Goal: Task Accomplishment & Management: Manage account settings

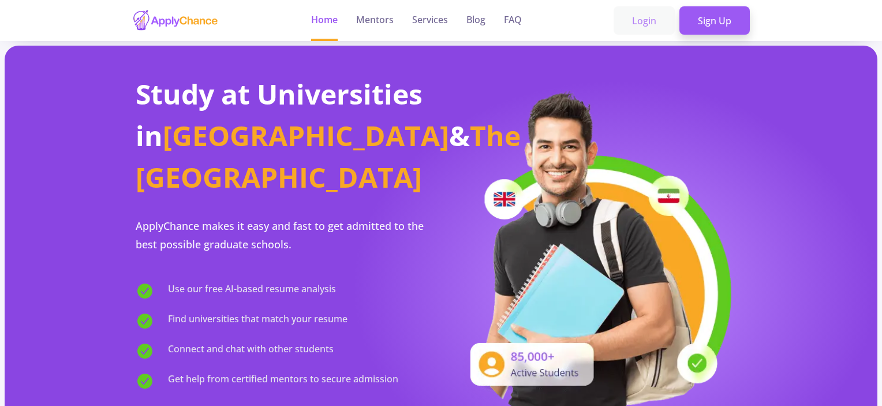
click at [642, 20] on link "Login" at bounding box center [643, 20] width 61 height 29
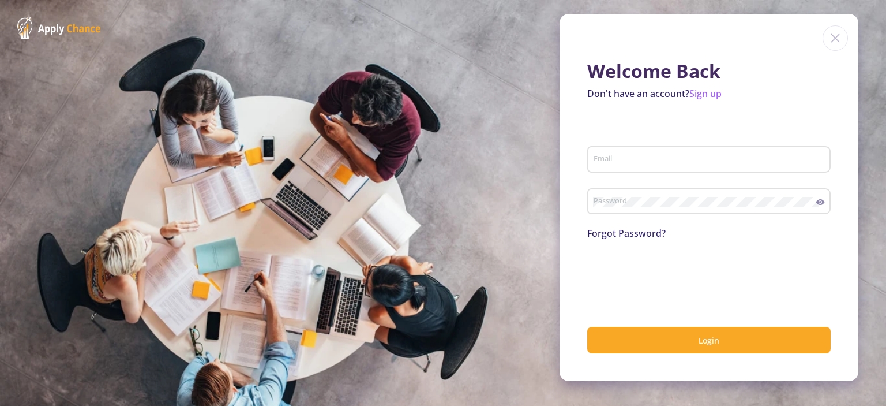
click at [630, 154] on div "Email" at bounding box center [709, 157] width 232 height 30
type input "[EMAIL_ADDRESS][DOMAIN_NAME]"
click at [706, 95] on link "Sign up" at bounding box center [705, 93] width 32 height 13
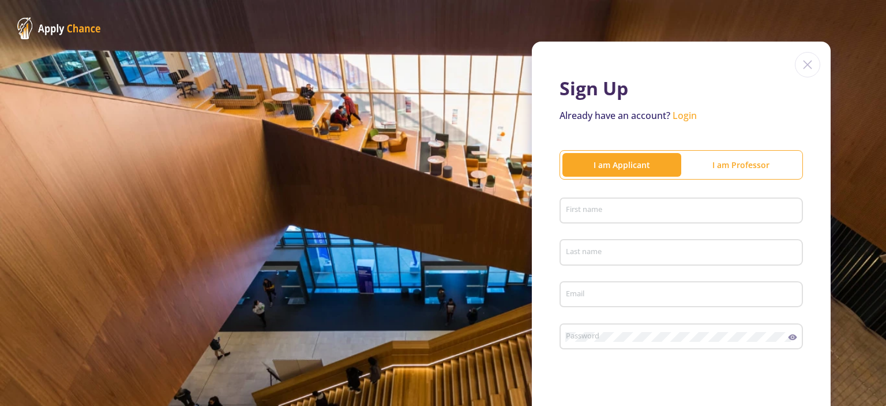
click at [609, 210] on input "First name" at bounding box center [682, 211] width 235 height 10
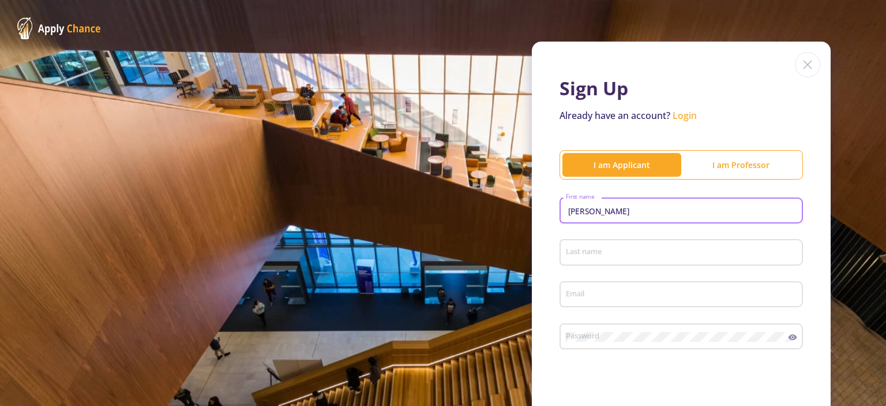
type input "faramarz"
click at [598, 255] on input "Last name" at bounding box center [682, 252] width 235 height 10
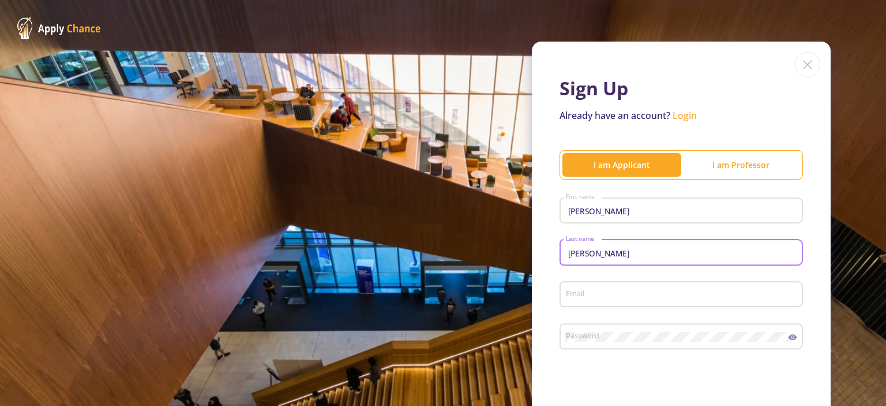
type input "aalizadeh"
click at [611, 297] on input "Email" at bounding box center [682, 295] width 235 height 10
type input "[EMAIL_ADDRESS][DOMAIN_NAME]"
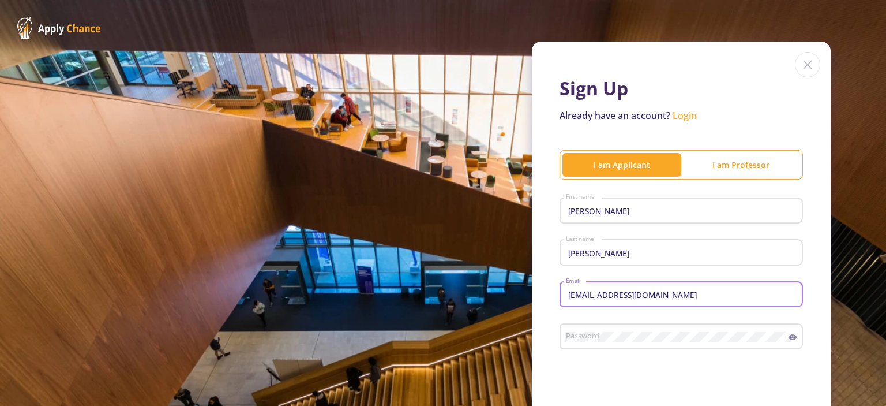
click at [643, 332] on div "Password" at bounding box center [676, 334] width 223 height 30
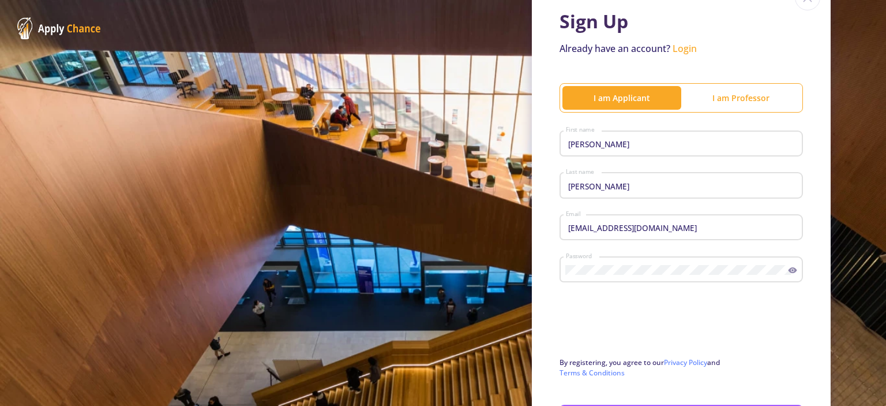
scroll to position [166, 0]
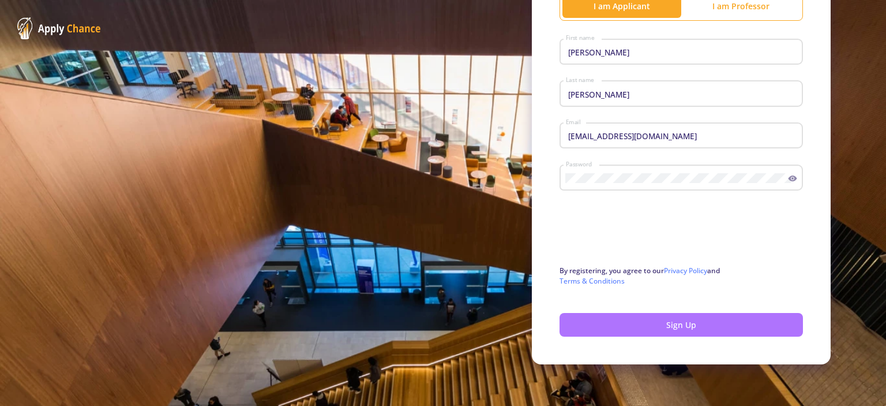
click at [693, 324] on button "Sign Up" at bounding box center [681, 325] width 243 height 24
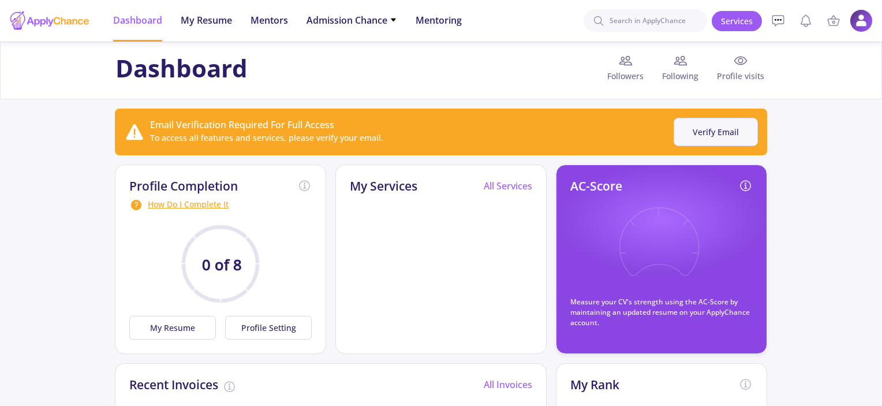
click at [724, 126] on button "Verify Email" at bounding box center [715, 132] width 84 height 28
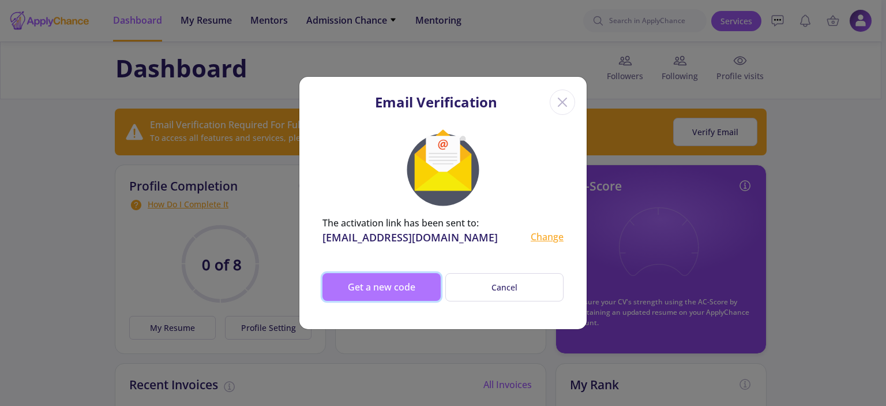
click at [381, 286] on button "Get a new code" at bounding box center [381, 287] width 118 height 28
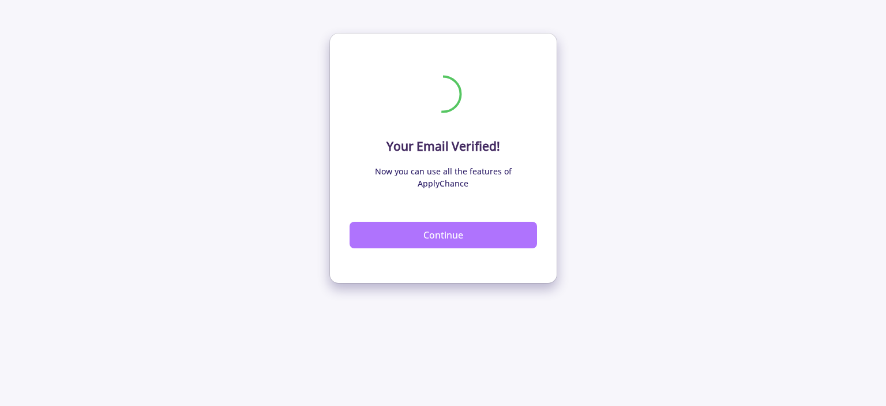
click at [460, 238] on button "Continue" at bounding box center [443, 235] width 187 height 27
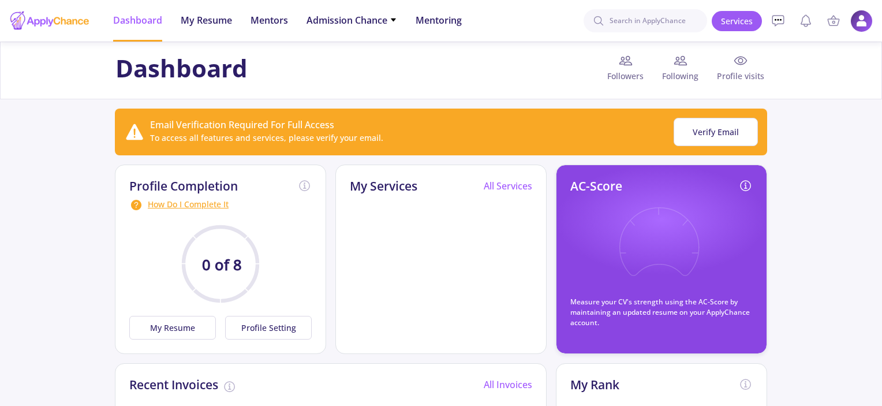
click at [865, 13] on img at bounding box center [861, 21] width 22 height 22
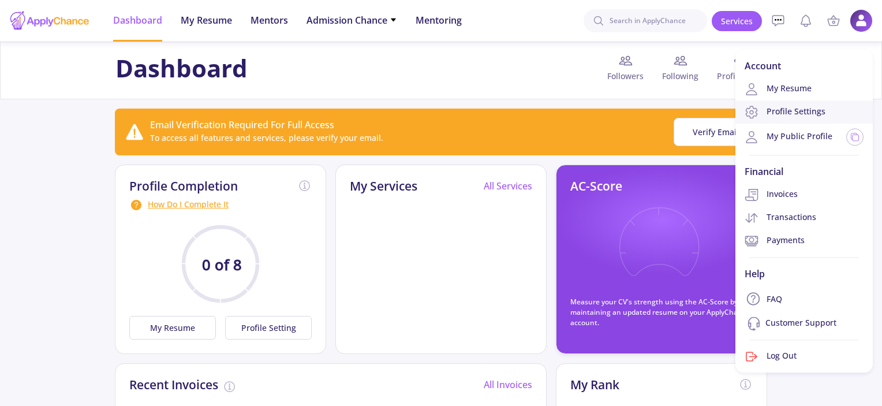
click at [788, 110] on link "Profile Settings" at bounding box center [803, 111] width 137 height 23
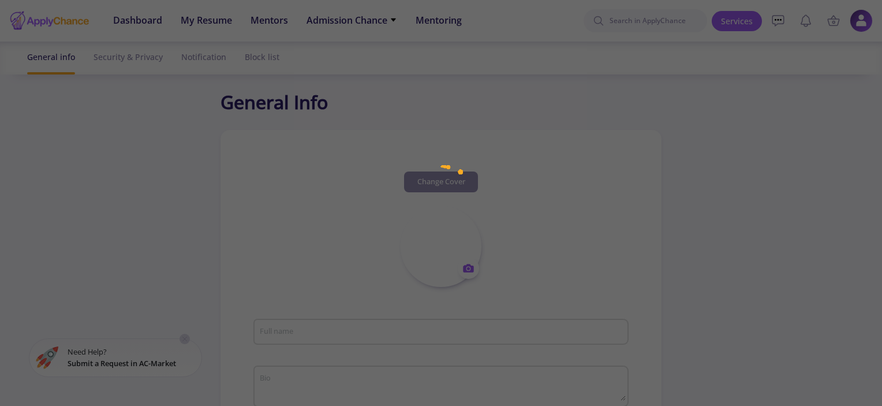
type input "faramarz aalizadeh"
type input "faramarzaalizadeh"
type input "[EMAIL_ADDRESS][DOMAIN_NAME]"
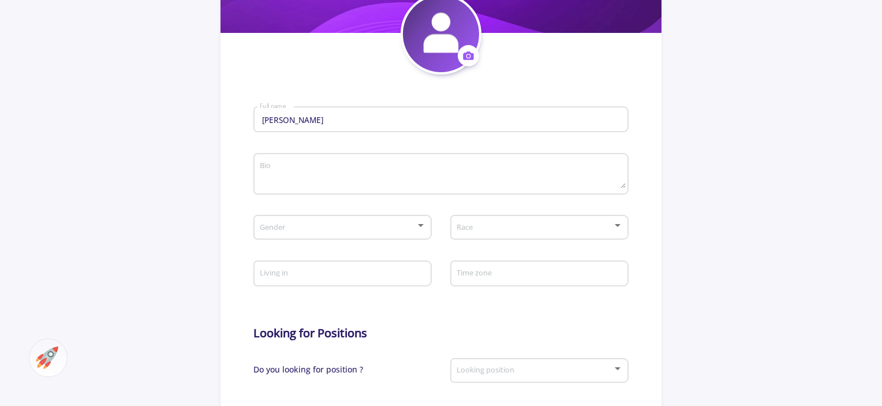
scroll to position [229, 0]
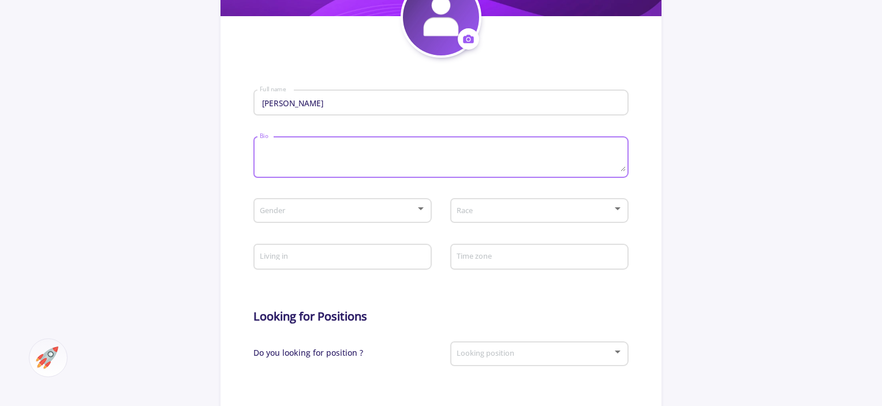
click at [308, 171] on textarea "Bio" at bounding box center [442, 157] width 366 height 27
click at [358, 140] on div "Bio" at bounding box center [440, 155] width 363 height 46
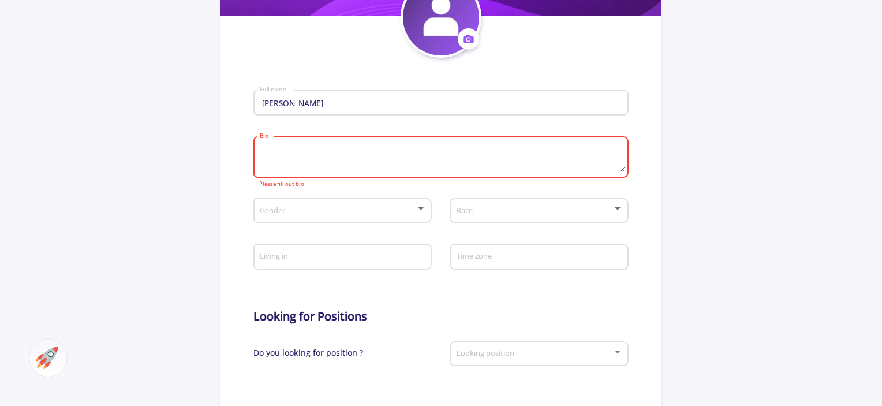
paste textarea "I am a math teacher and have a master's degree in financial mathematics. I am i…"
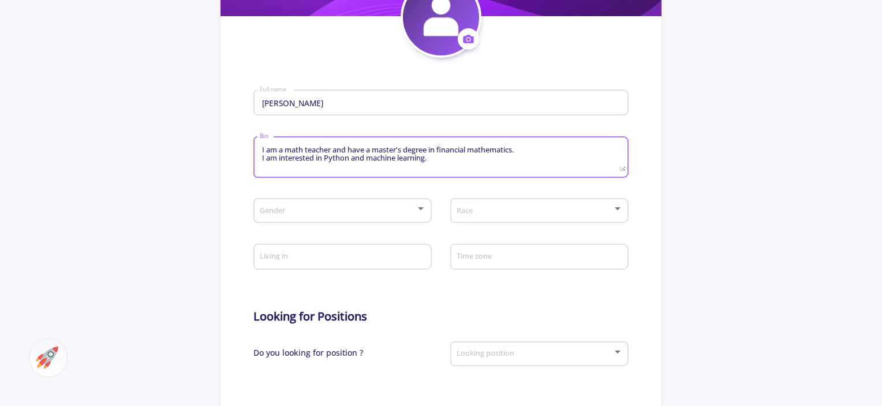
type textarea "I am a math teacher and have a master's degree in financial mathematics. I am i…"
click at [402, 215] on span at bounding box center [339, 211] width 154 height 8
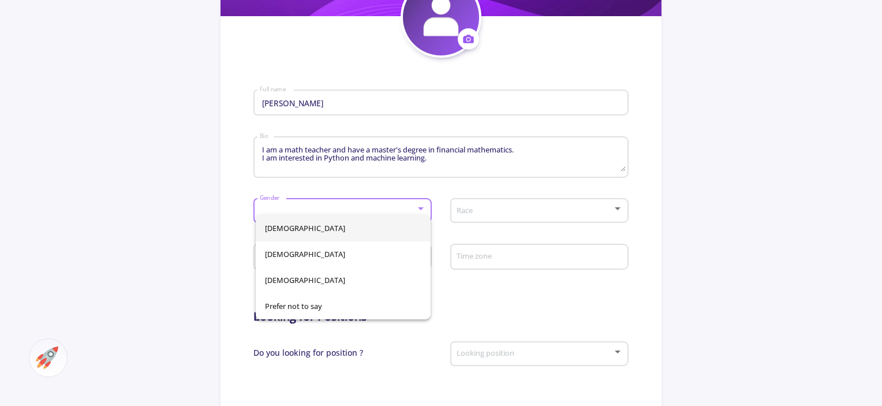
click at [309, 230] on span "Male" at bounding box center [343, 228] width 157 height 26
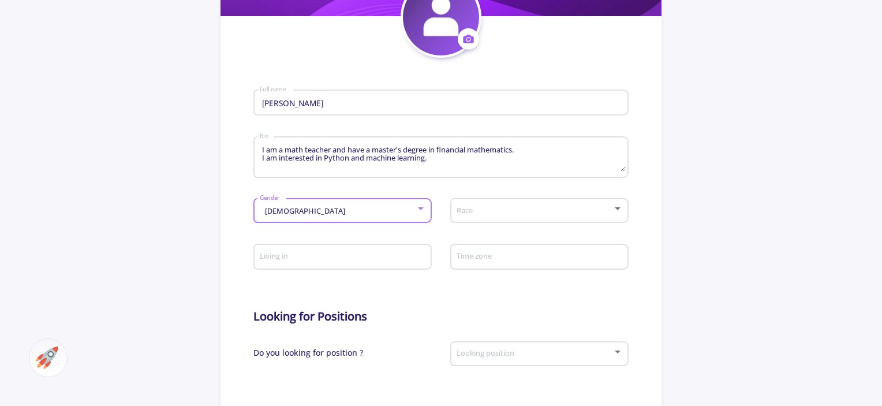
click at [526, 214] on span at bounding box center [536, 211] width 154 height 8
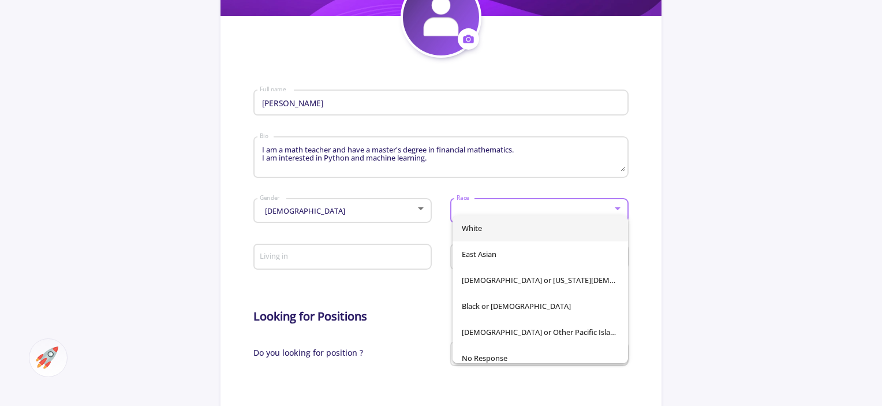
click at [546, 193] on div at bounding box center [441, 203] width 882 height 406
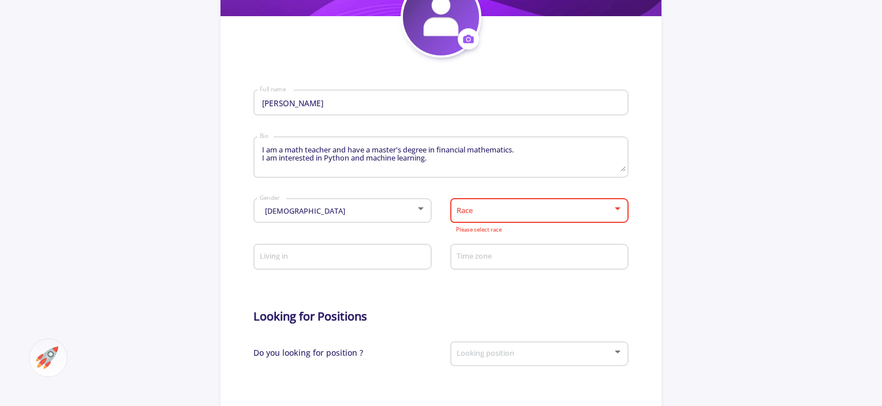
click at [591, 205] on div "Race" at bounding box center [539, 208] width 167 height 29
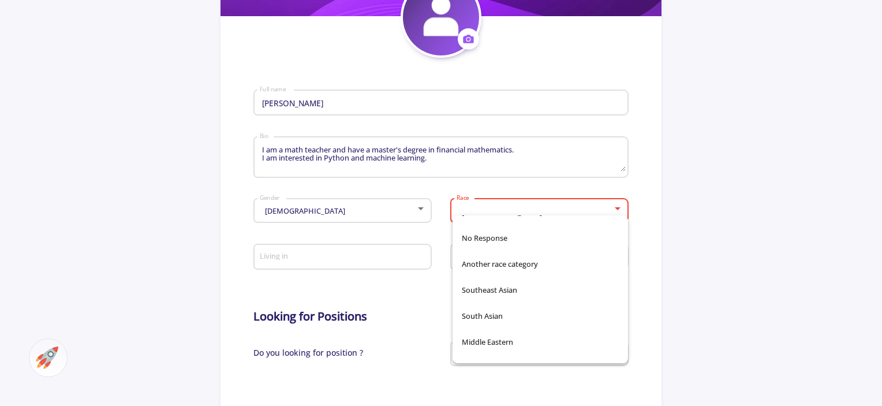
scroll to position [137, 0]
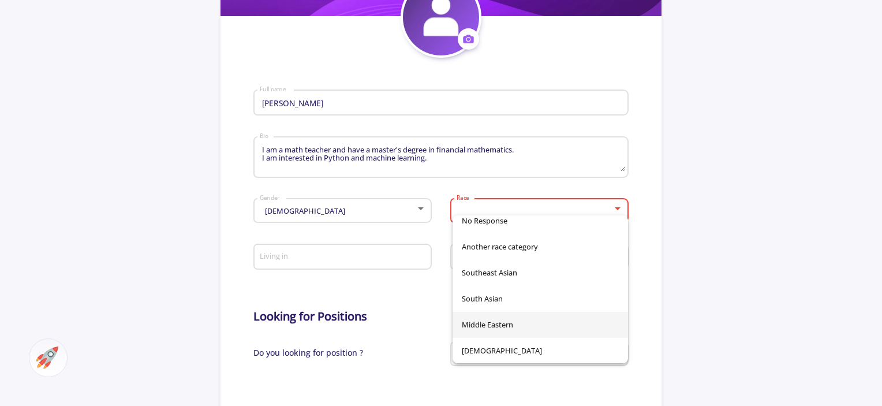
click at [522, 321] on span "Middle Eastern" at bounding box center [540, 325] width 157 height 26
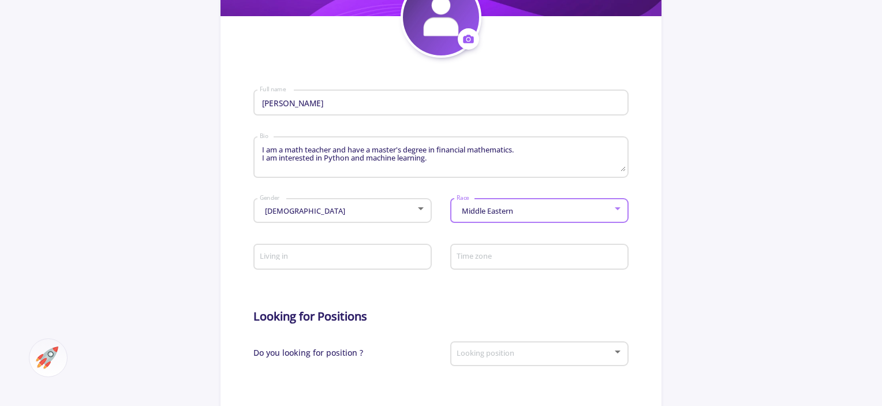
click at [617, 210] on div at bounding box center [617, 208] width 6 height 3
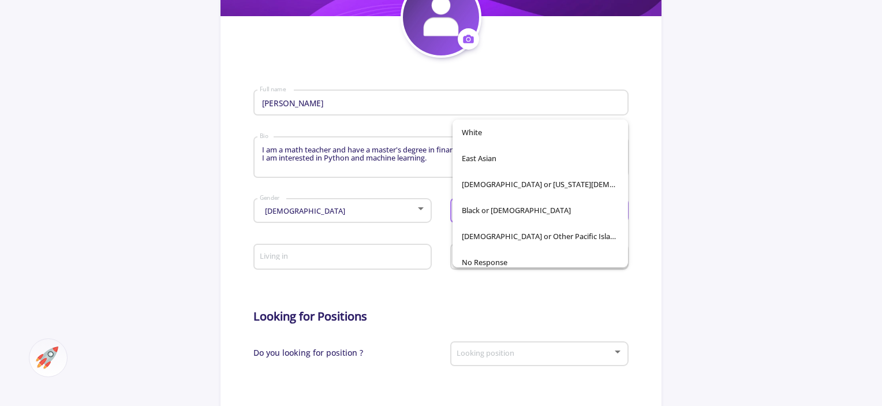
scroll to position [138, 0]
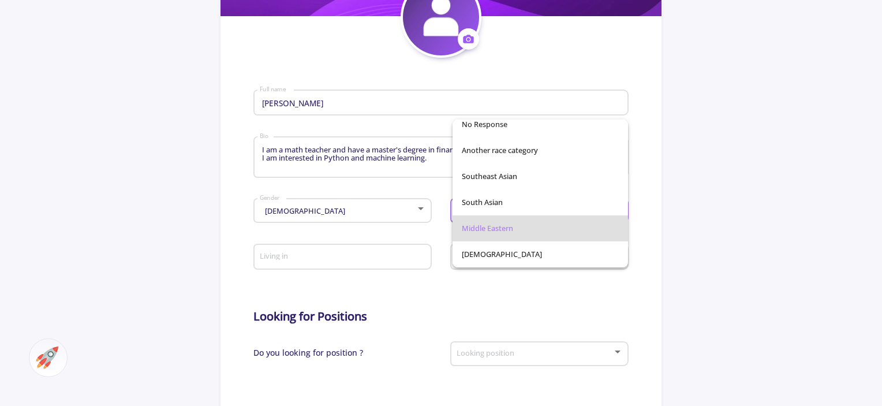
click at [398, 284] on div at bounding box center [441, 203] width 882 height 406
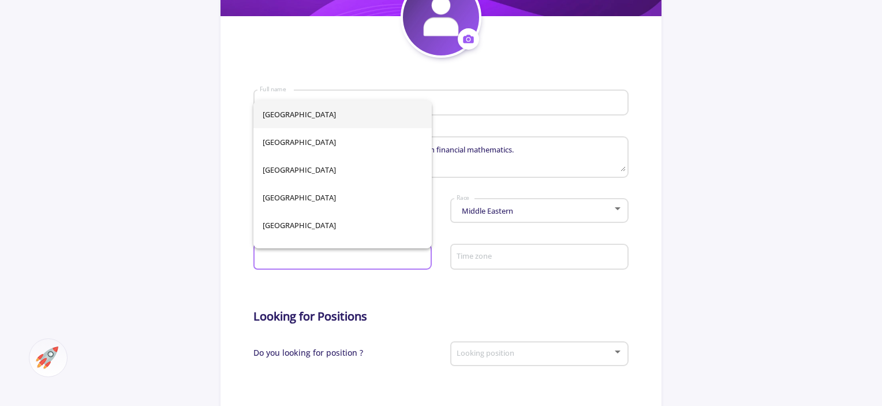
click at [359, 262] on input "Living in" at bounding box center [344, 257] width 170 height 10
type input "[GEOGRAPHIC_DATA]"
type input "فرامرز عالی زاده"
type input "[GEOGRAPHIC_DATA]"
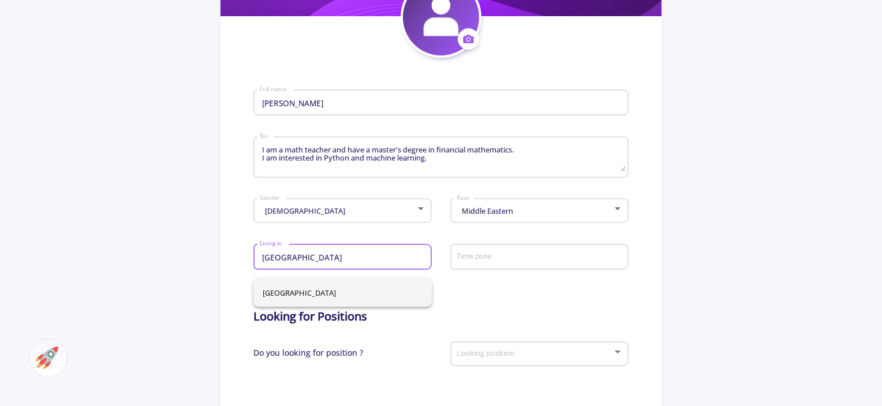
type input "[GEOGRAPHIC_DATA]"
click at [481, 293] on form "فرامرز عالی زاده Full name I am a math teacher and have a master's degree in fi…" at bounding box center [440, 355] width 374 height 594
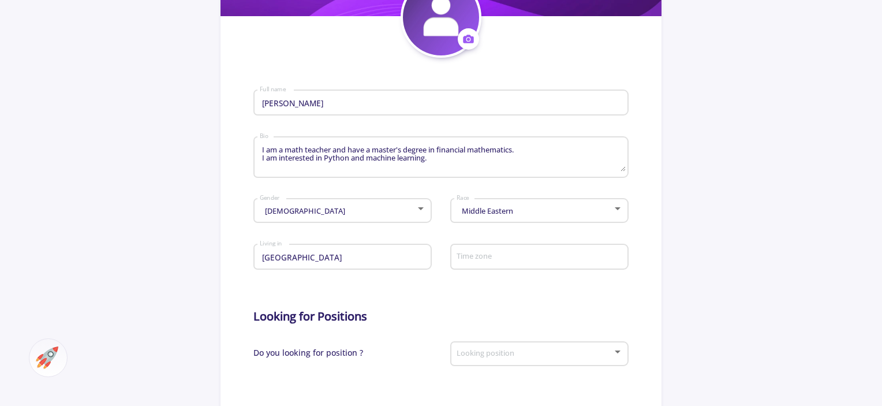
click at [486, 269] on div "Time zone" at bounding box center [539, 254] width 167 height 30
type input "ف"
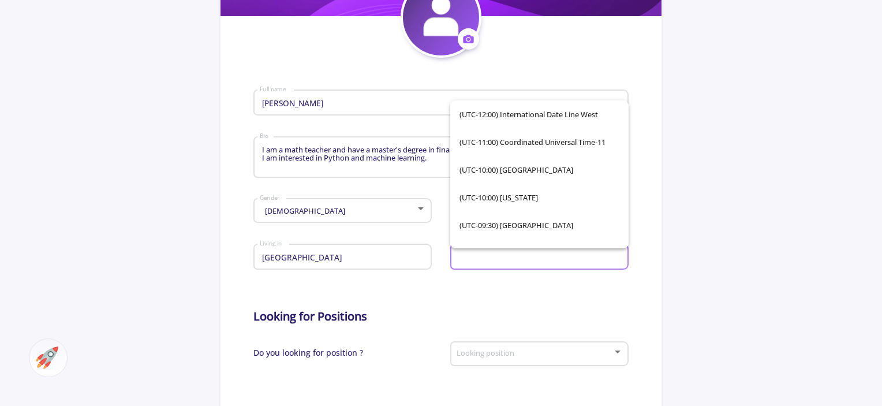
type input "y"
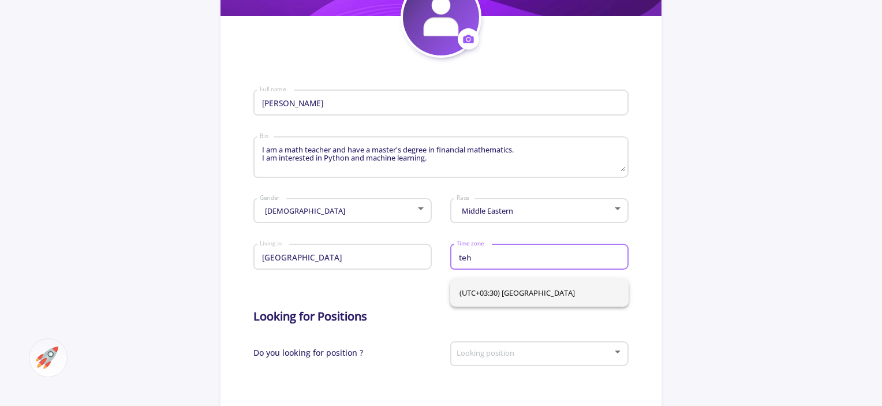
type input "teh"
click at [482, 290] on span "(UTC+03:30) Tehran" at bounding box center [539, 293] width 160 height 28
type input "(UTC+03:30) Tehran"
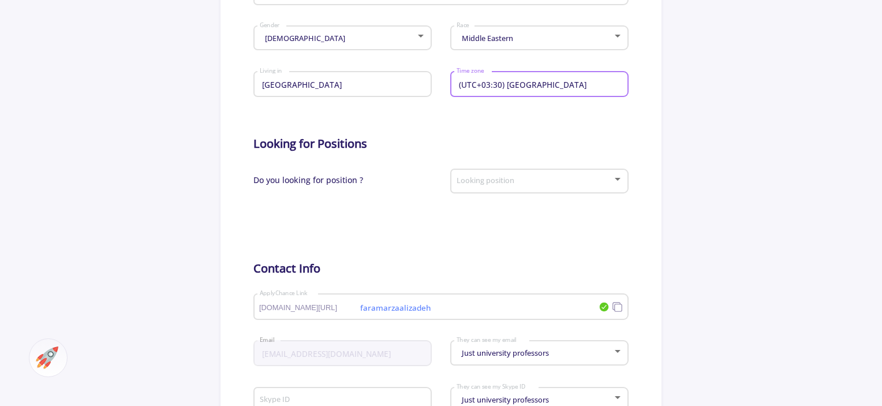
scroll to position [414, 0]
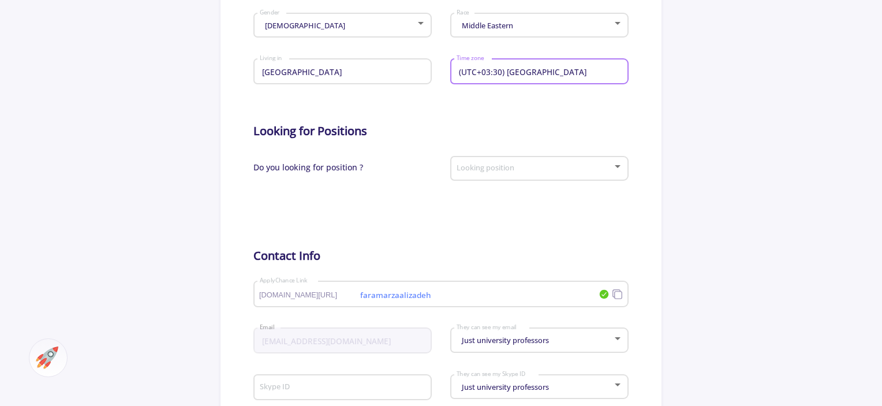
click at [624, 173] on div "Looking position" at bounding box center [539, 166] width 178 height 29
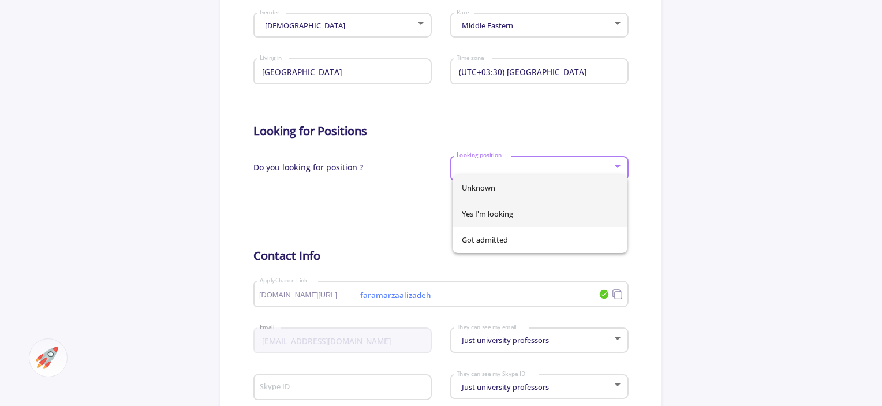
click at [531, 214] on span "Yes I'm looking" at bounding box center [540, 214] width 157 height 26
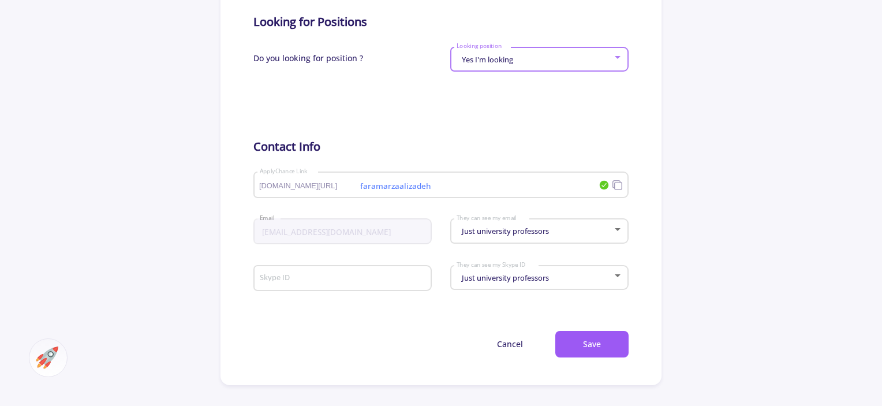
scroll to position [572, 0]
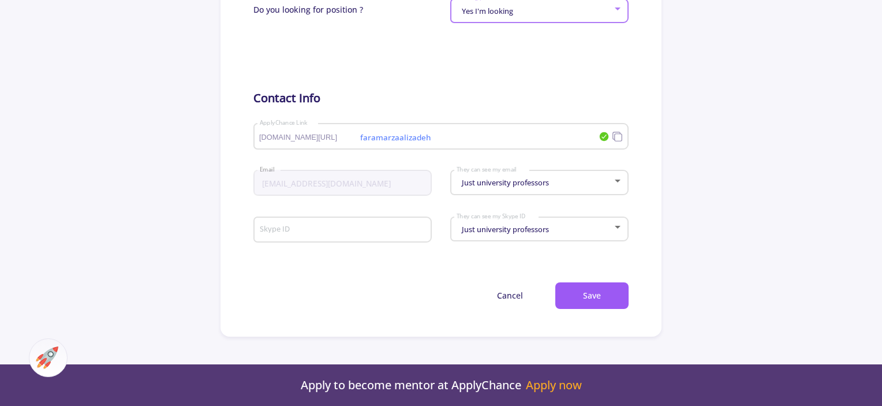
click at [288, 141] on span "applychance.com/user-profile/" at bounding box center [309, 137] width 100 height 8
click at [459, 142] on input "faramarzaalizadeh" at bounding box center [411, 137] width 305 height 10
click at [616, 182] on div at bounding box center [617, 180] width 6 height 3
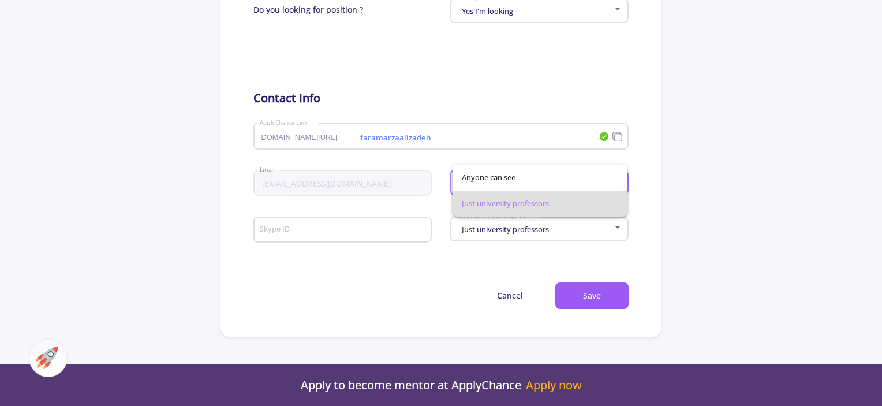
click at [616, 192] on span "Just university professors" at bounding box center [540, 203] width 157 height 26
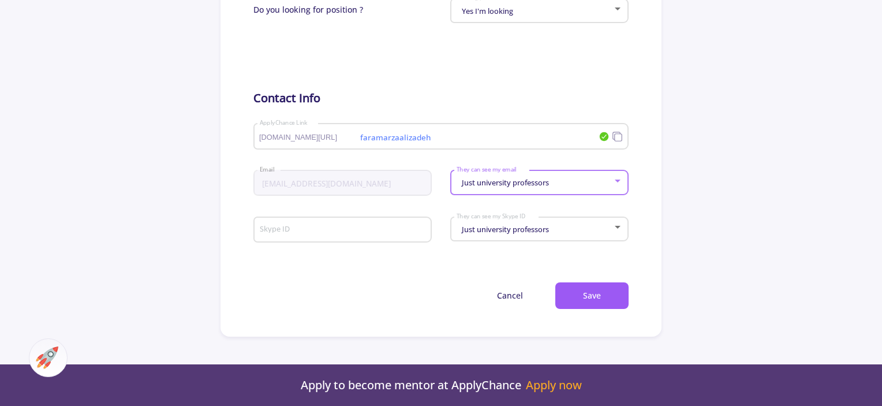
click at [622, 185] on div at bounding box center [617, 180] width 10 height 9
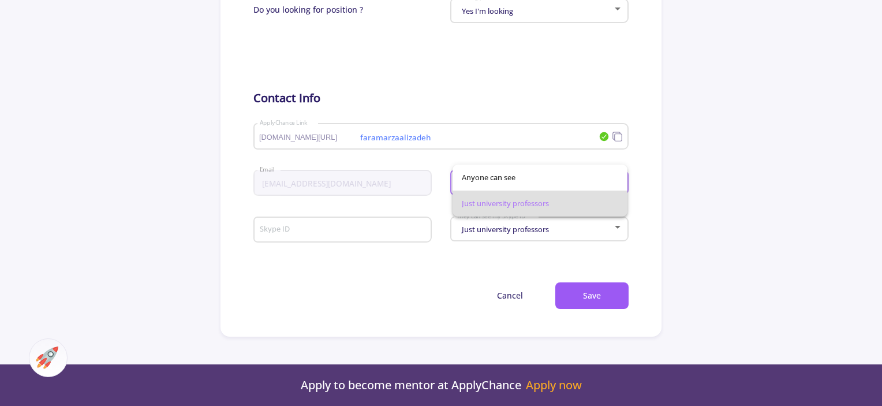
click at [641, 247] on div at bounding box center [441, 203] width 882 height 406
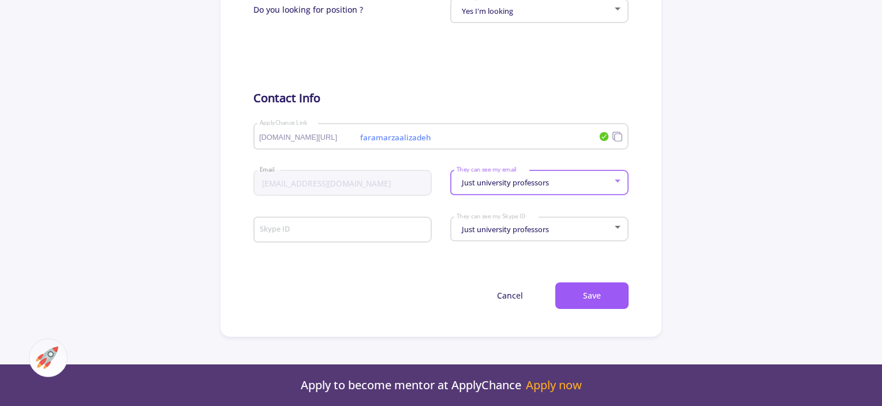
click at [620, 185] on div at bounding box center [617, 180] width 10 height 9
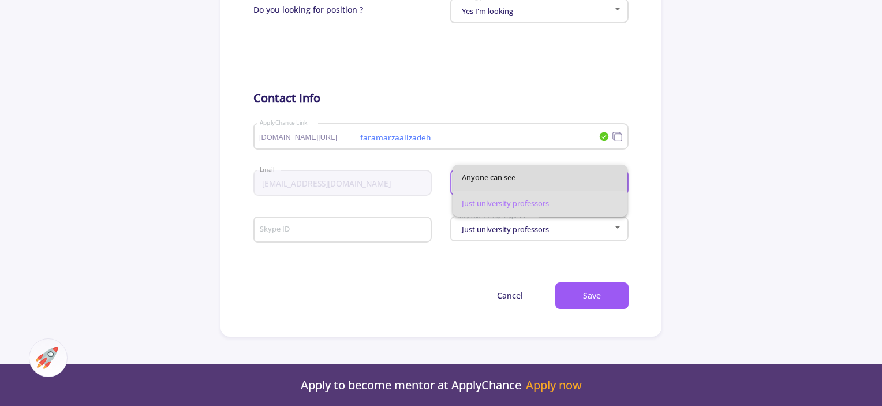
click at [564, 171] on span "Anyone can see" at bounding box center [540, 177] width 157 height 26
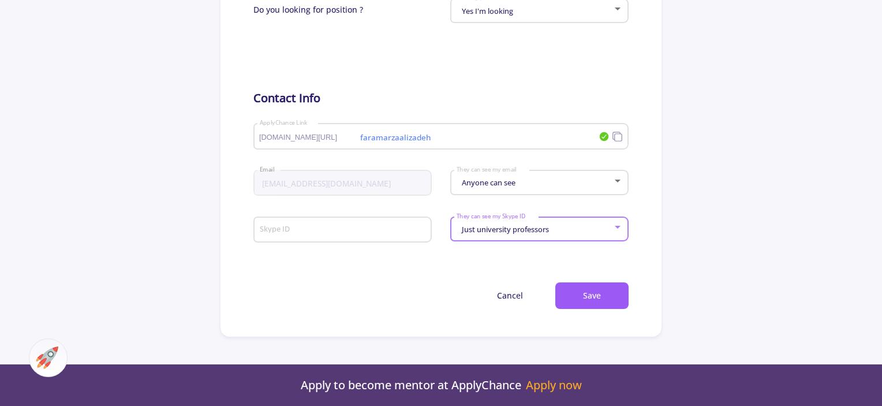
click at [618, 232] on div at bounding box center [617, 227] width 10 height 9
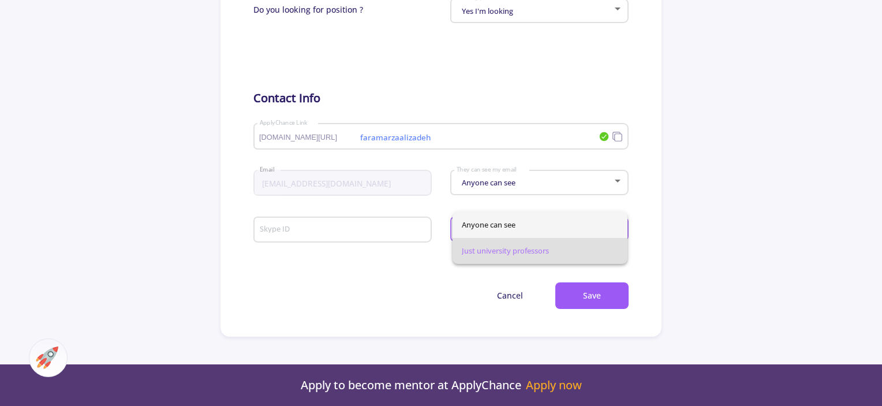
click at [550, 226] on span "Anyone can see" at bounding box center [540, 225] width 157 height 26
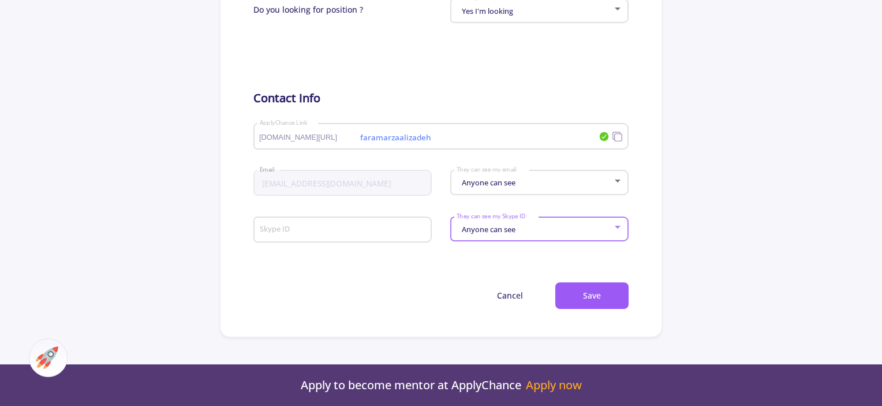
click at [351, 235] on input "Skype ID" at bounding box center [344, 230] width 170 height 10
click at [594, 304] on button "Save" at bounding box center [591, 295] width 73 height 27
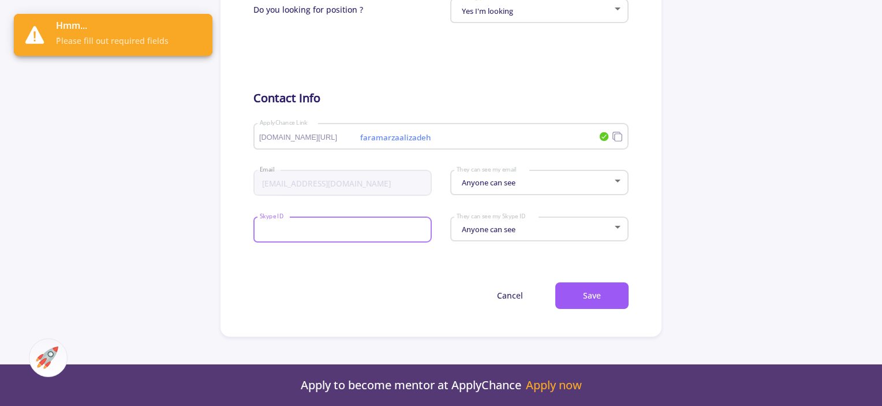
click at [285, 235] on input "Skype ID" at bounding box center [344, 230] width 170 height 10
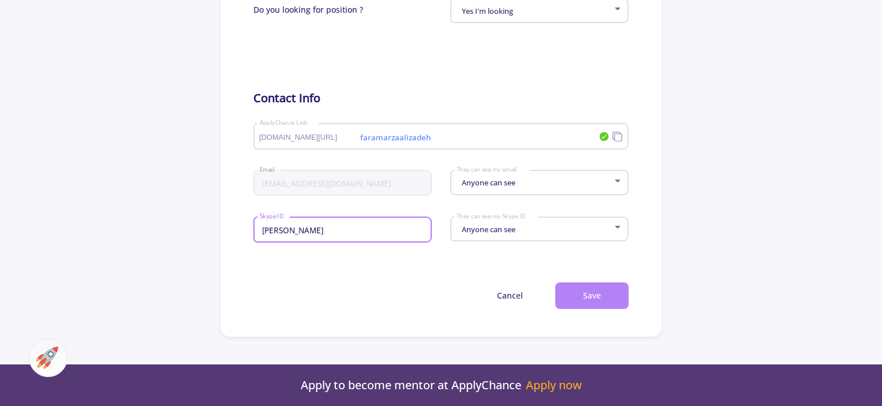
type input "[PERSON_NAME]"
click at [569, 309] on button "Save" at bounding box center [591, 295] width 73 height 27
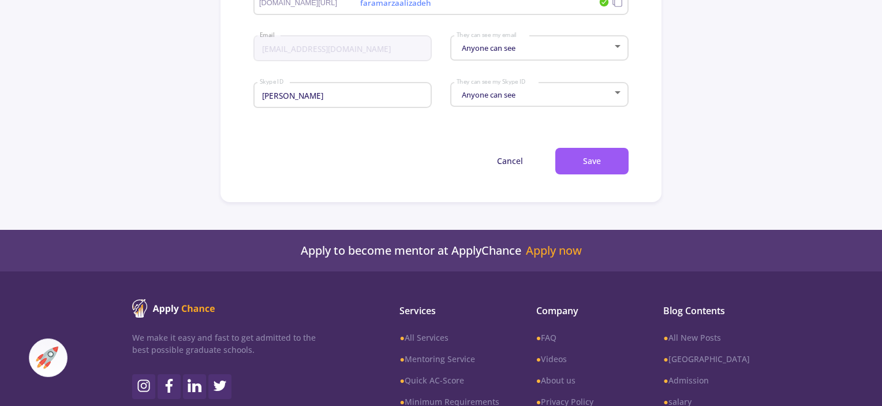
scroll to position [748, 0]
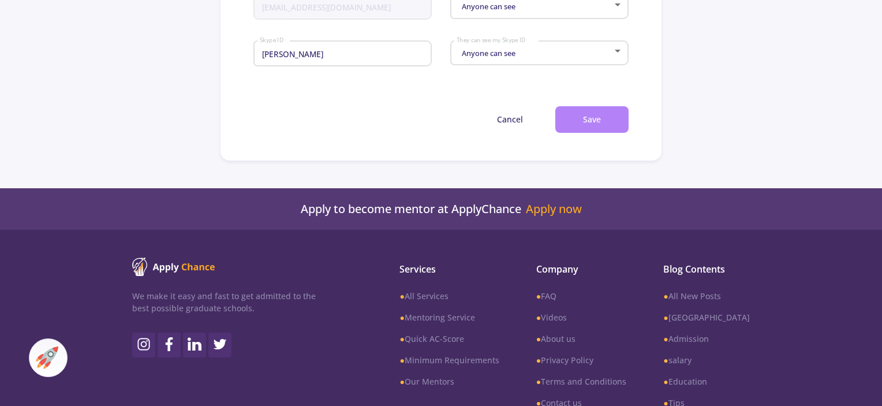
click at [588, 125] on button "Save" at bounding box center [591, 119] width 73 height 27
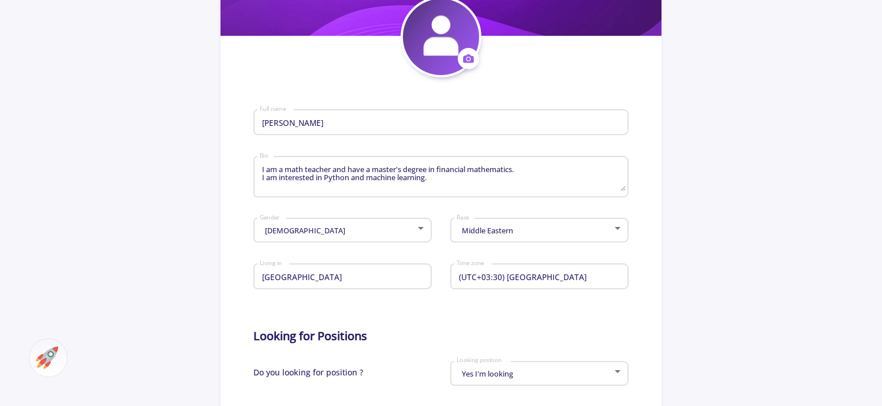
scroll to position [212, 0]
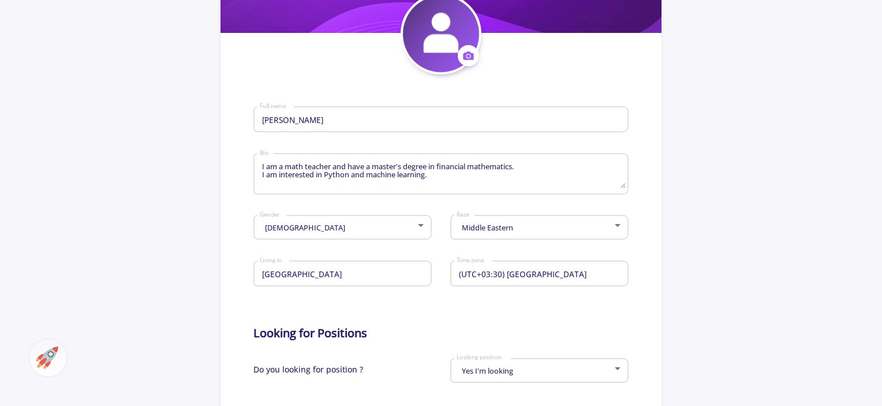
click at [387, 130] on div "فرامرز عالی زاده Full name" at bounding box center [440, 117] width 363 height 30
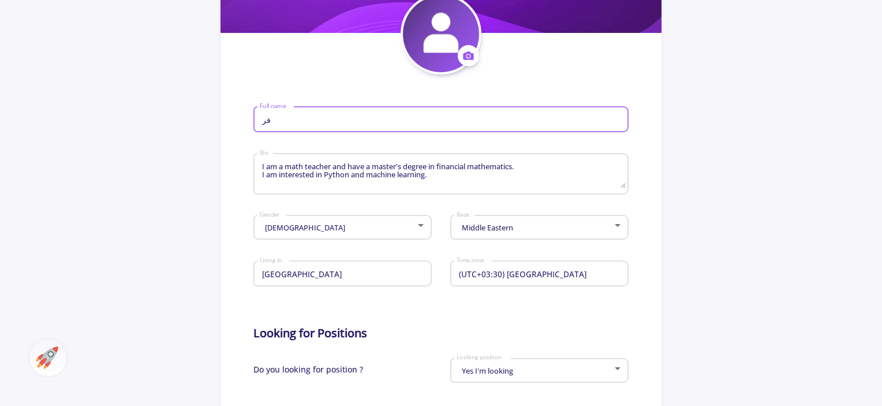
type input "ف"
type input "f"
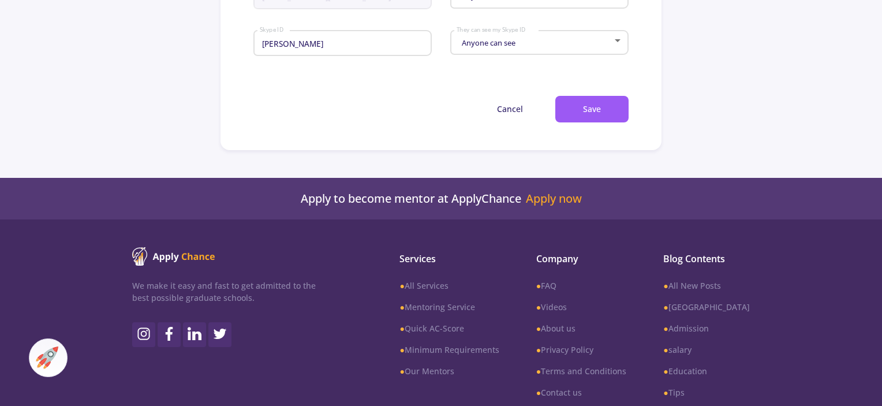
scroll to position [824, 0]
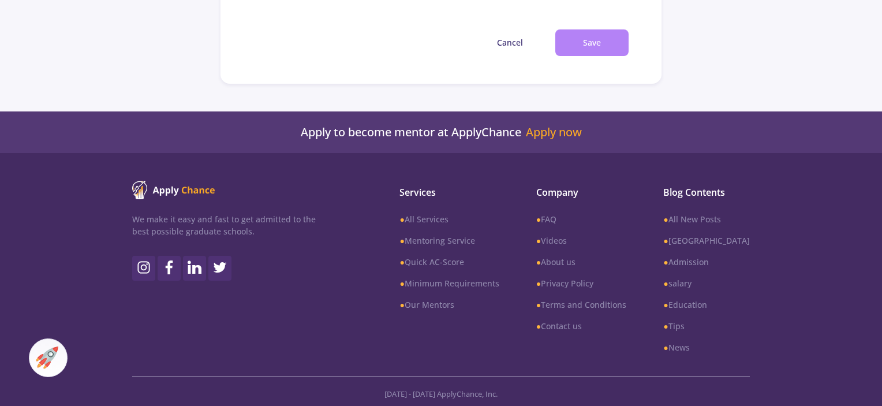
type input "Faramarz Aalizadeh"
click at [605, 57] on button "Save" at bounding box center [591, 42] width 73 height 27
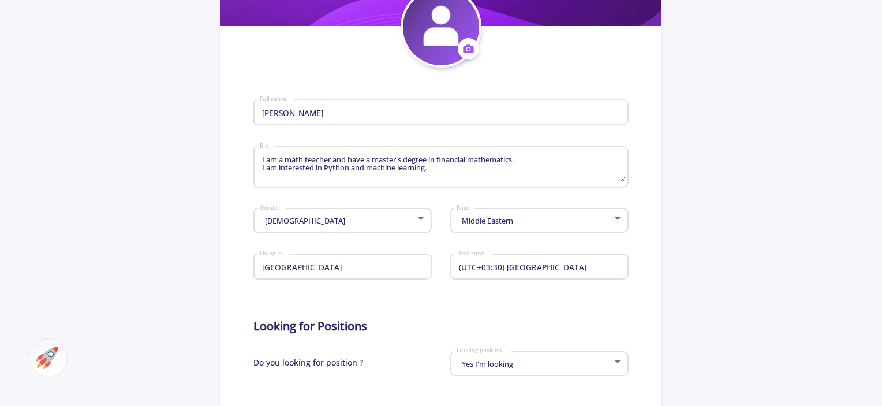
scroll to position [142, 0]
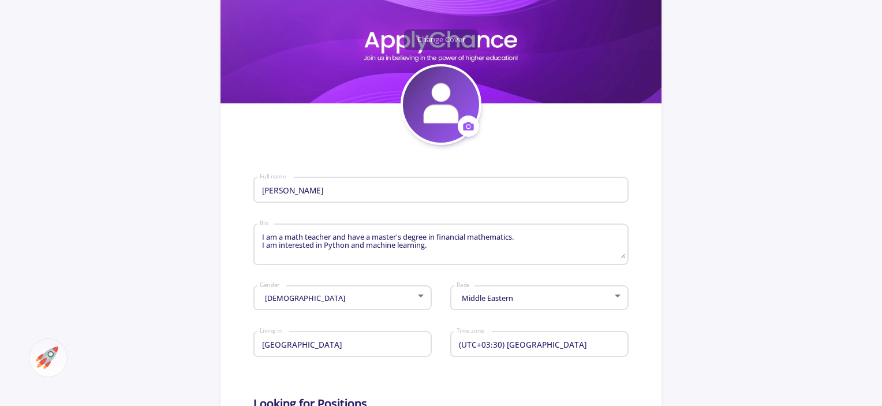
click at [463, 122] on span at bounding box center [467, 125] width 21 height 21
click at [489, 168] on button "Change photo" at bounding box center [522, 162] width 128 height 29
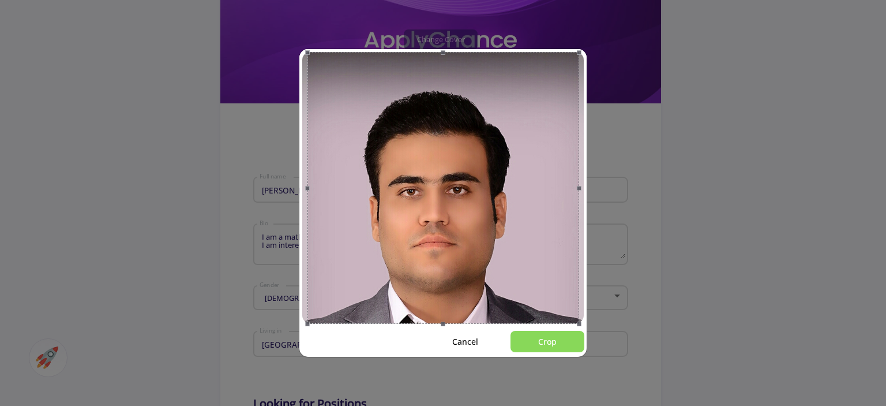
click at [535, 346] on button "Crop" at bounding box center [548, 341] width 74 height 21
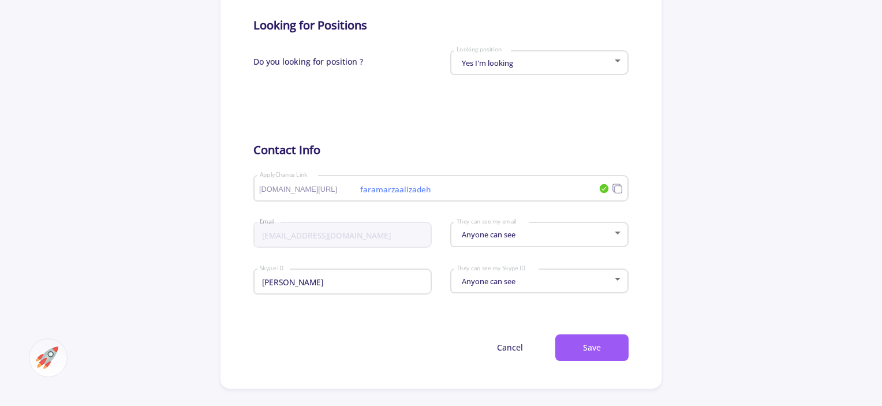
scroll to position [567, 0]
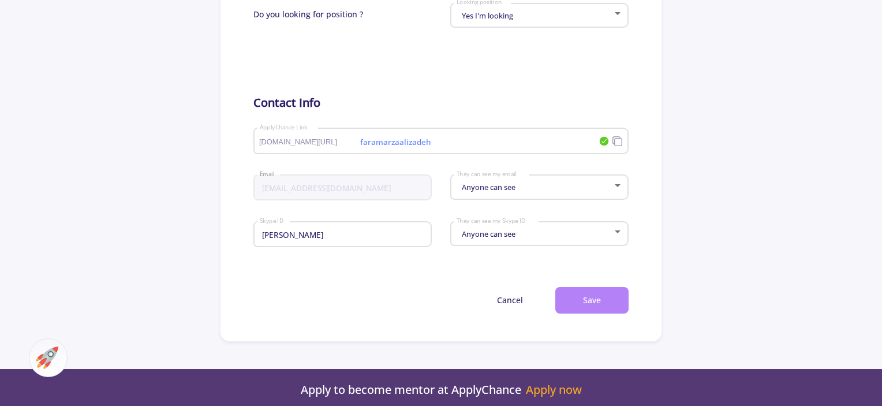
click at [618, 302] on button "Save" at bounding box center [591, 300] width 73 height 27
click at [618, 187] on div at bounding box center [617, 185] width 6 height 3
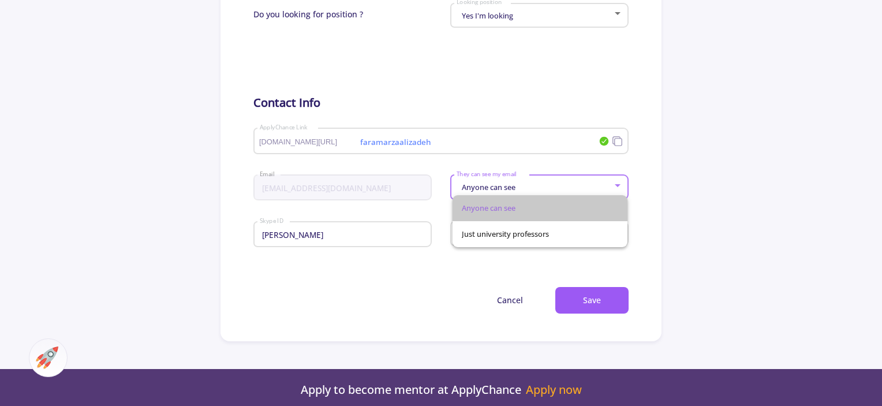
click at [618, 198] on mat-option "Anyone can see" at bounding box center [539, 208] width 175 height 26
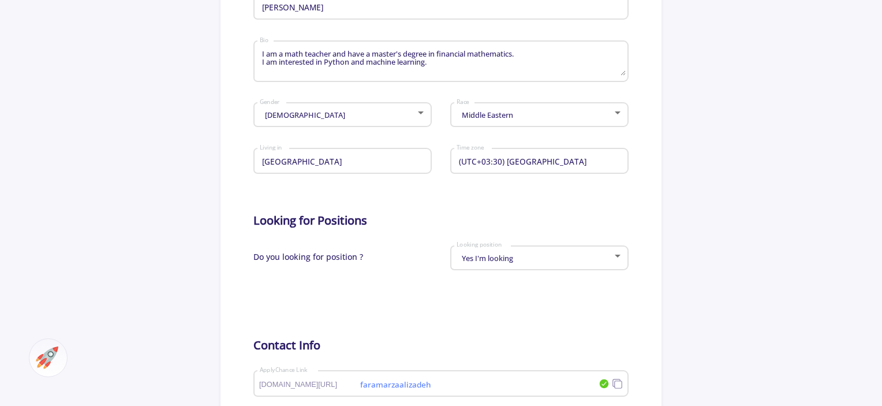
scroll to position [333, 0]
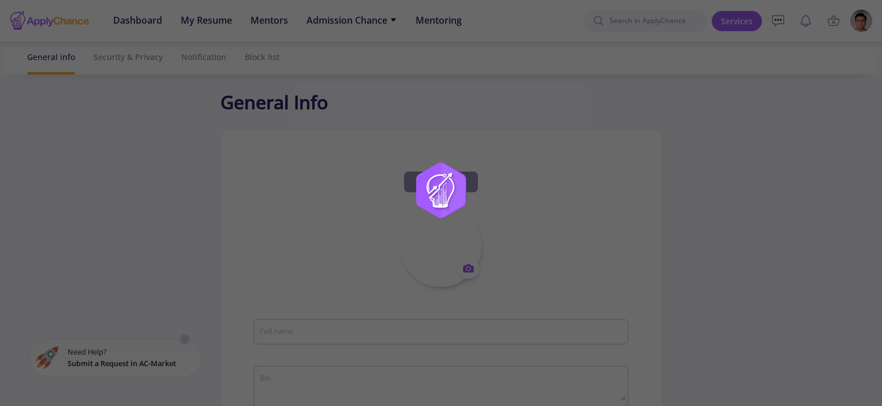
type input "[PERSON_NAME]"
type input "faramarzaalizadeh"
type input "[EMAIL_ADDRESS][DOMAIN_NAME]"
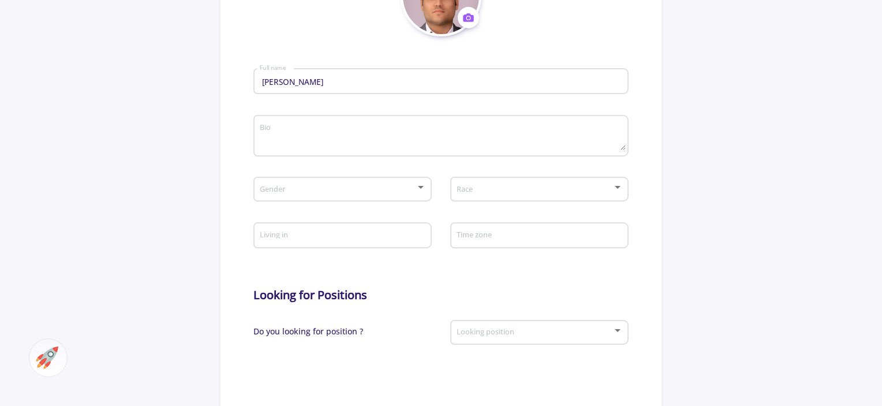
scroll to position [271, 0]
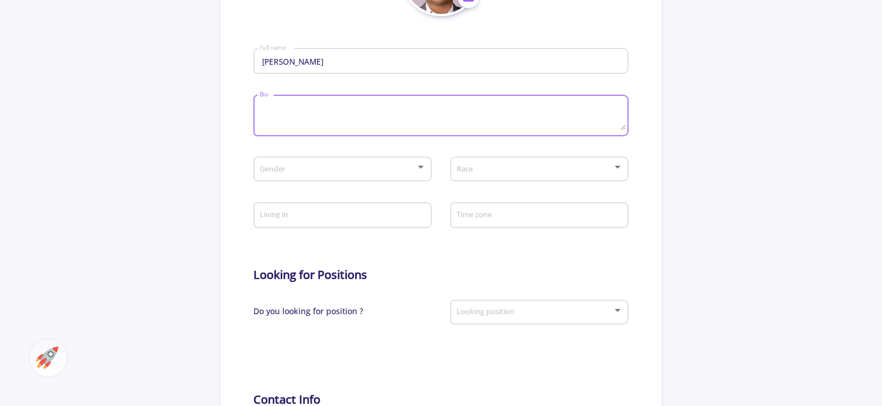
paste textarea "I am a math teacher and have a master's degree in financial mathematics. I am i…"
type textarea "I am a math teacher and have a master's degree in financial mathematics. I am i…"
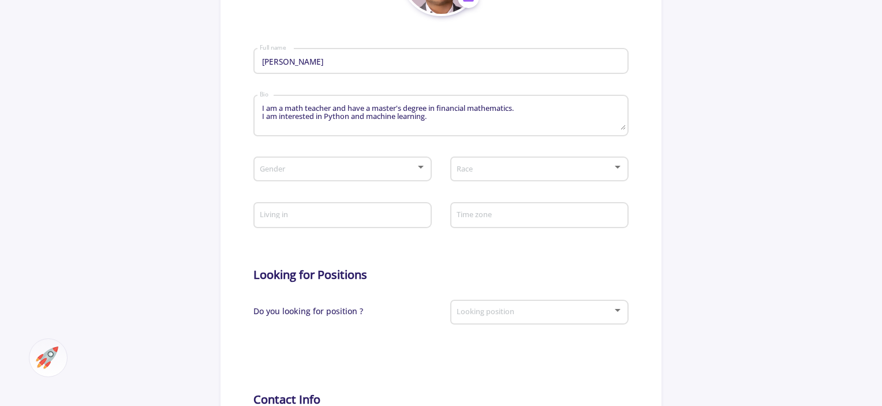
click at [420, 169] on div "Gender" at bounding box center [342, 166] width 167 height 29
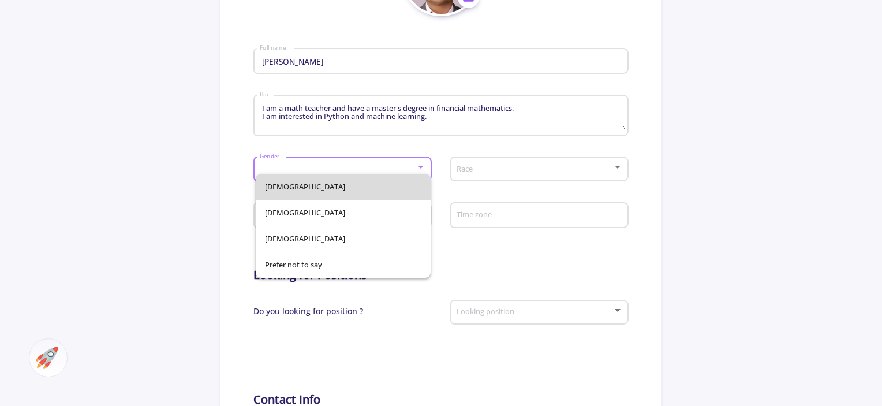
click at [316, 192] on span "Male" at bounding box center [343, 187] width 157 height 26
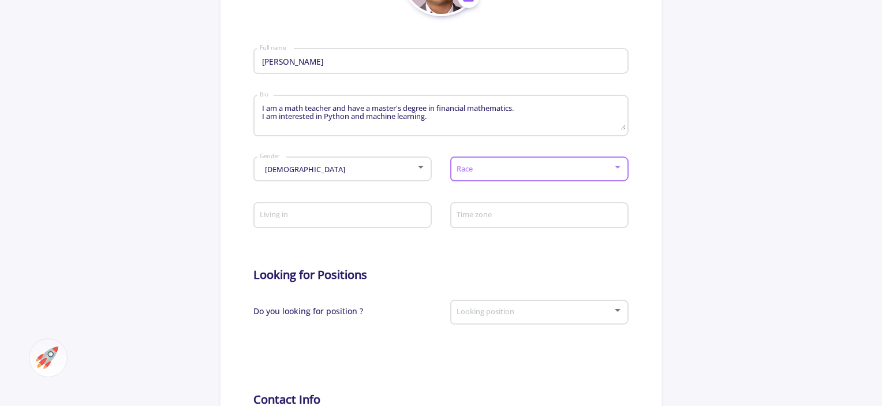
click at [498, 173] on span at bounding box center [536, 169] width 154 height 8
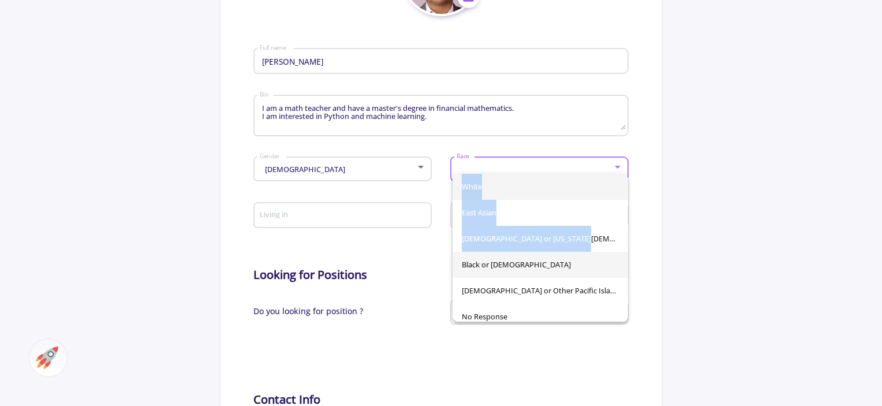
drag, startPoint x: 628, startPoint y: 189, endPoint x: 621, endPoint y: 251, distance: 62.1
click at [621, 251] on div "White East Asian American Indian or Alaska Native Black or African American Nat…" at bounding box center [441, 203] width 882 height 406
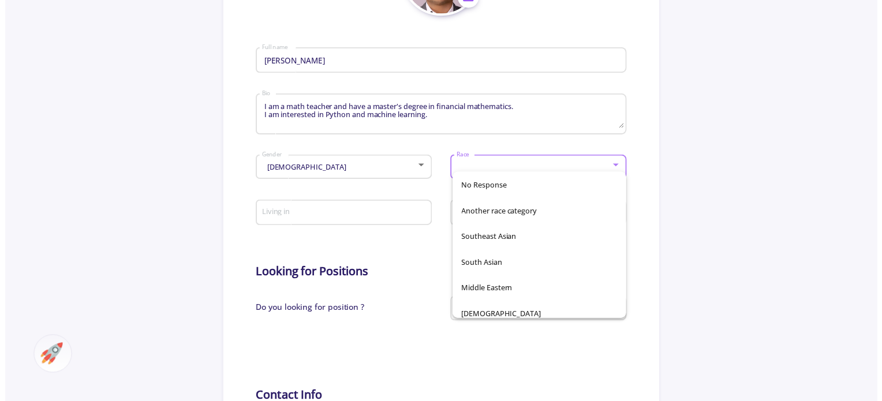
scroll to position [137, 0]
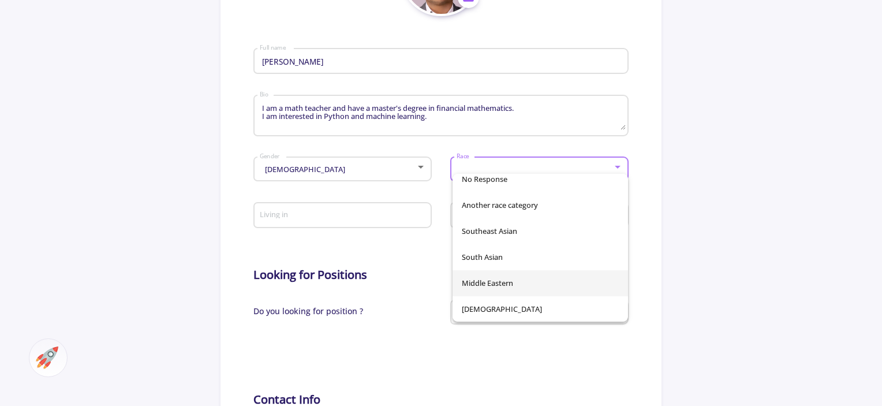
click at [499, 275] on span "Middle Eastern" at bounding box center [540, 283] width 157 height 26
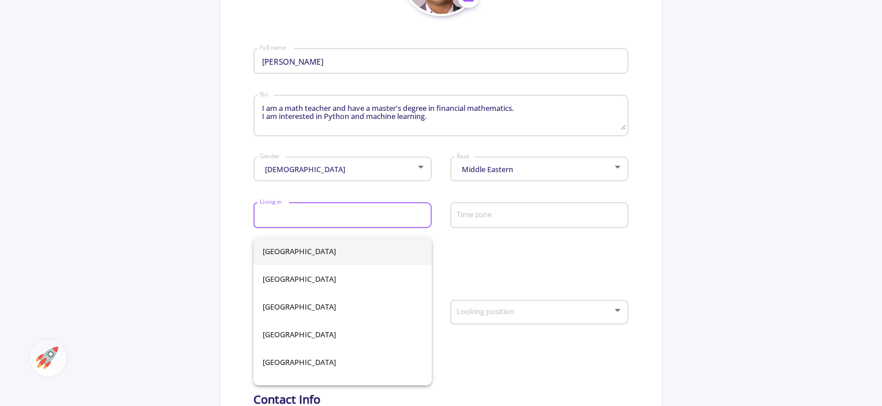
click at [400, 221] on input "Living in" at bounding box center [344, 216] width 170 height 10
click at [294, 221] on input "Living in" at bounding box center [344, 216] width 170 height 10
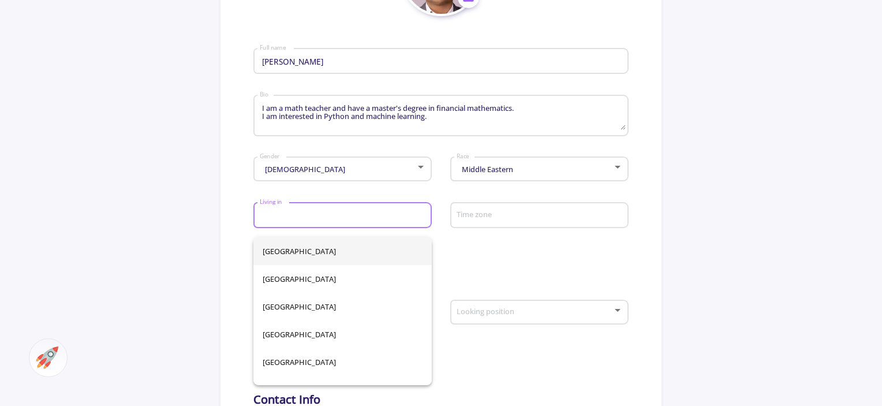
click at [294, 221] on input "Living in" at bounding box center [344, 216] width 170 height 10
type input "[GEOGRAPHIC_DATA]"
type input "فرامرز عالی زاده"
type input "[GEOGRAPHIC_DATA]"
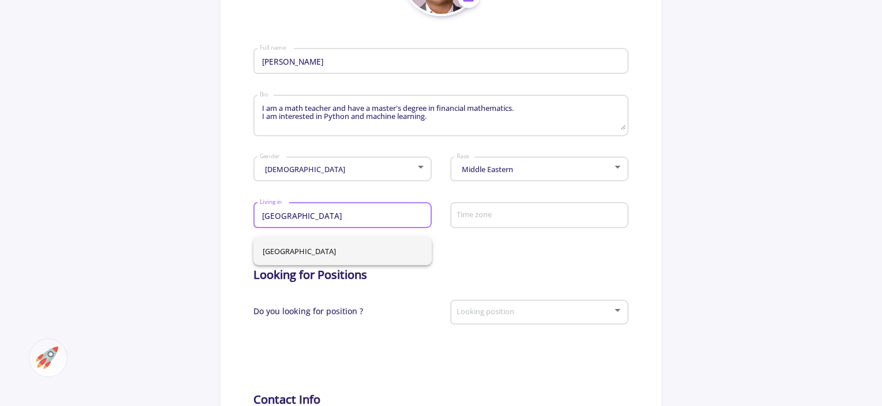
type input "[GEOGRAPHIC_DATA]"
click at [510, 221] on input "Time zone" at bounding box center [541, 216] width 170 height 10
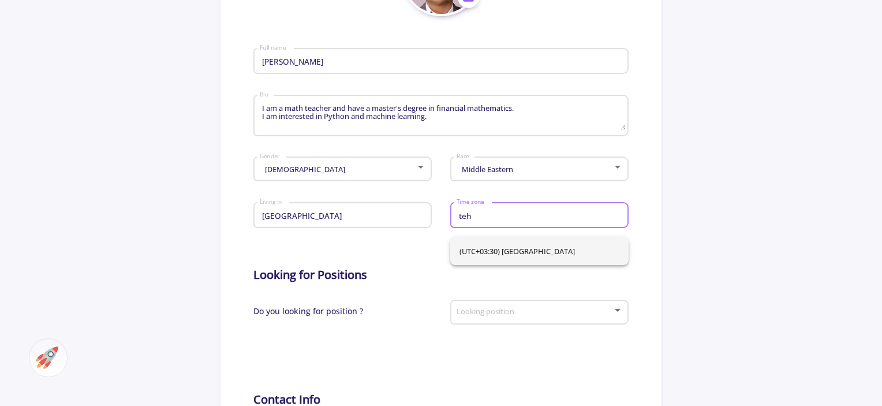
type input "teh"
click at [505, 250] on span "(UTC+03:30) Tehran" at bounding box center [539, 251] width 160 height 28
type input "(UTC+03:30) Tehran"
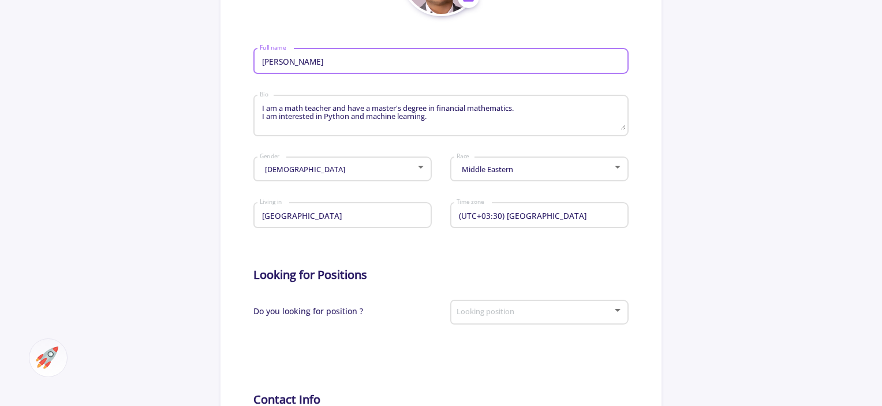
drag, startPoint x: 339, startPoint y: 61, endPoint x: 278, endPoint y: 64, distance: 61.3
click at [278, 64] on input "فرامرز عالی زاده" at bounding box center [442, 62] width 366 height 10
type input "ه"
type input "[PERSON_NAME]"
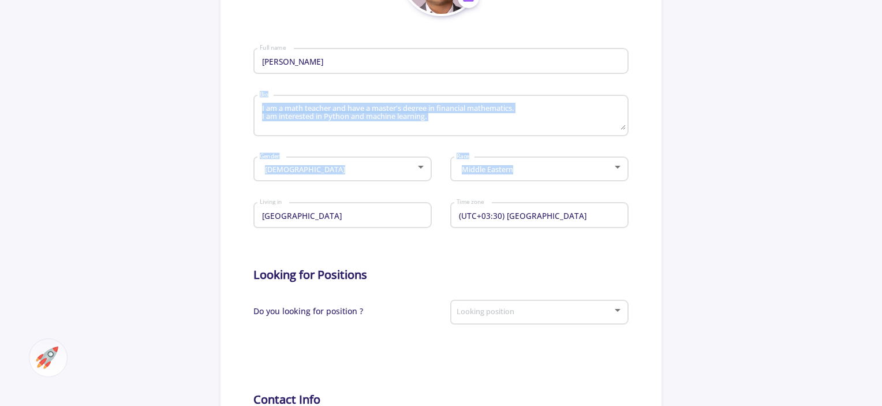
drag, startPoint x: 876, startPoint y: 124, endPoint x: 883, endPoint y: 156, distance: 32.4
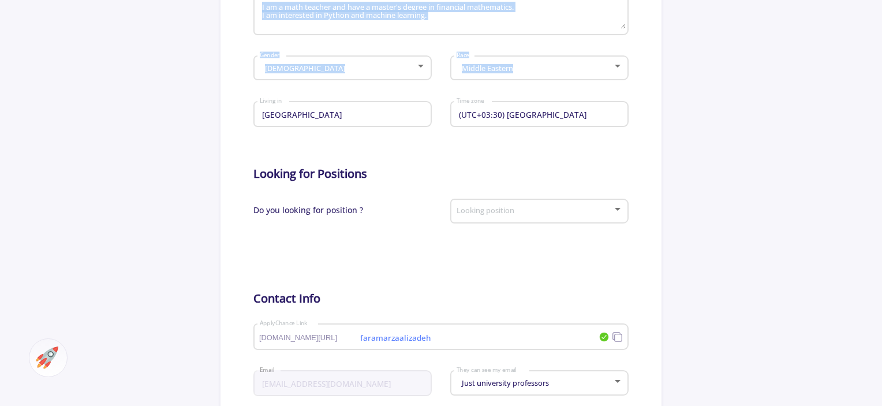
scroll to position [504, 0]
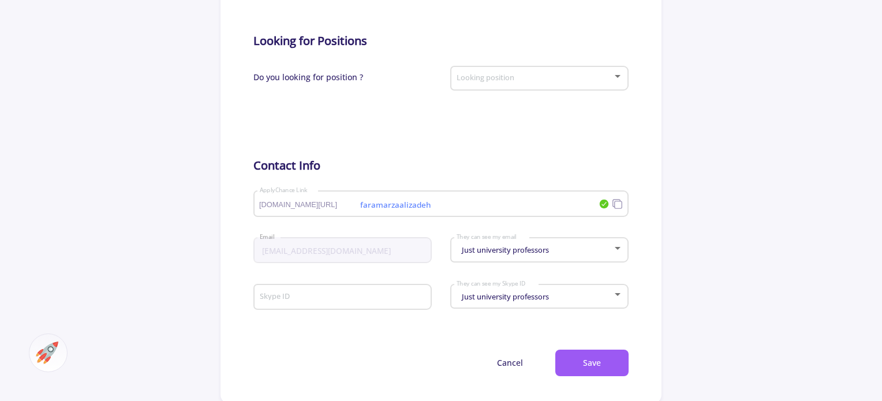
click at [620, 81] on div at bounding box center [617, 76] width 10 height 9
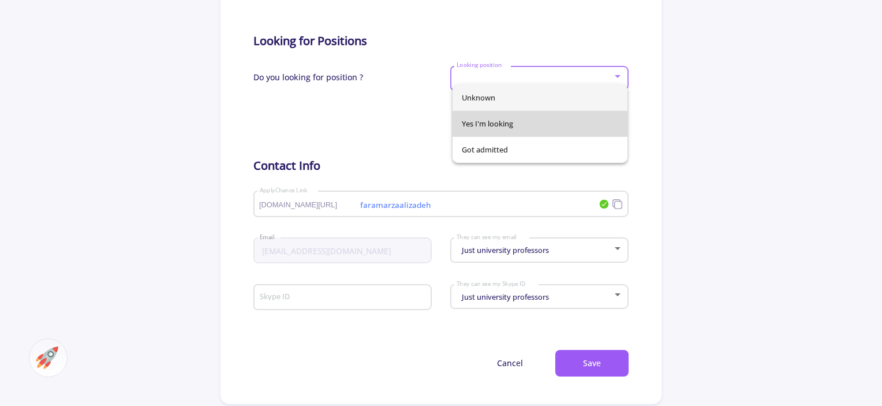
click at [540, 119] on span "Yes I'm looking" at bounding box center [540, 124] width 157 height 26
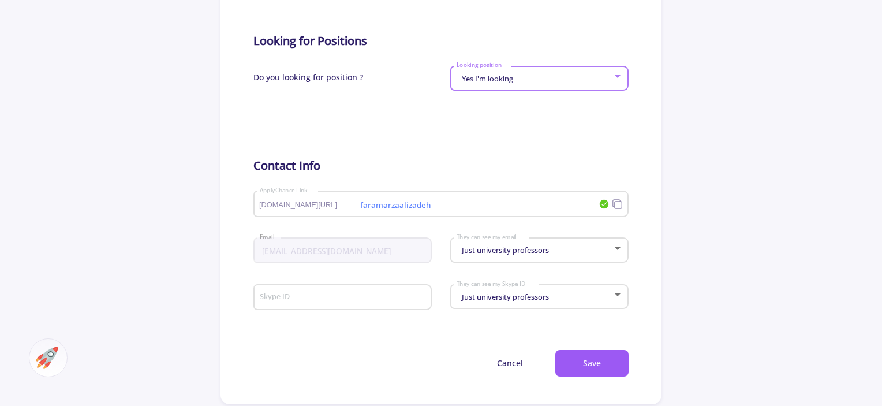
click at [352, 298] on div "Skype ID" at bounding box center [342, 295] width 167 height 30
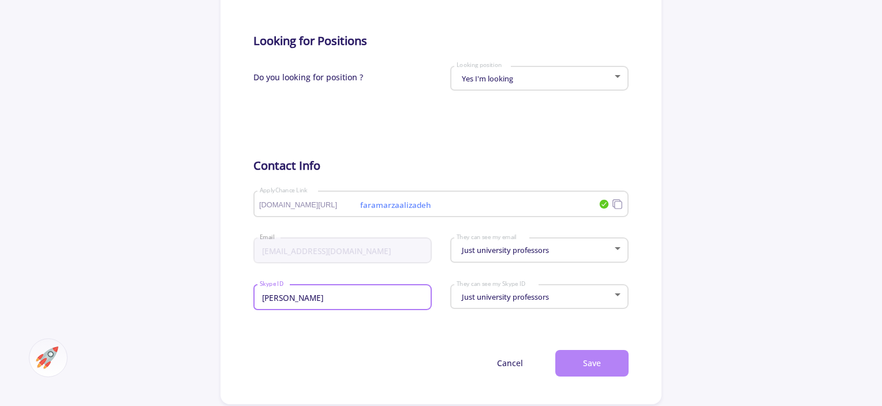
type input "[PERSON_NAME]"
click at [625, 377] on button "Save" at bounding box center [591, 363] width 73 height 27
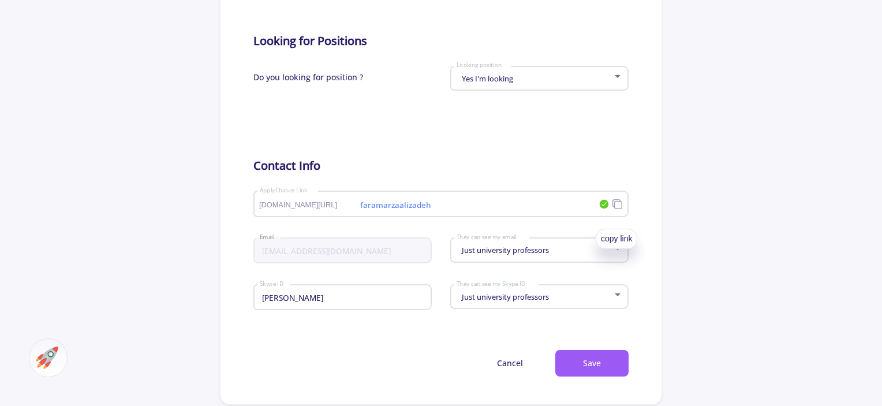
click at [617, 209] on icon at bounding box center [617, 203] width 11 height 11
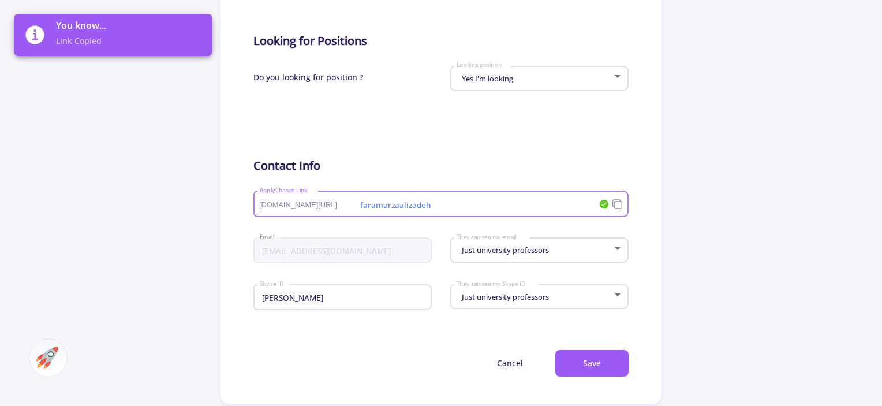
click at [492, 209] on input "faramarzaalizadeh" at bounding box center [411, 204] width 305 height 10
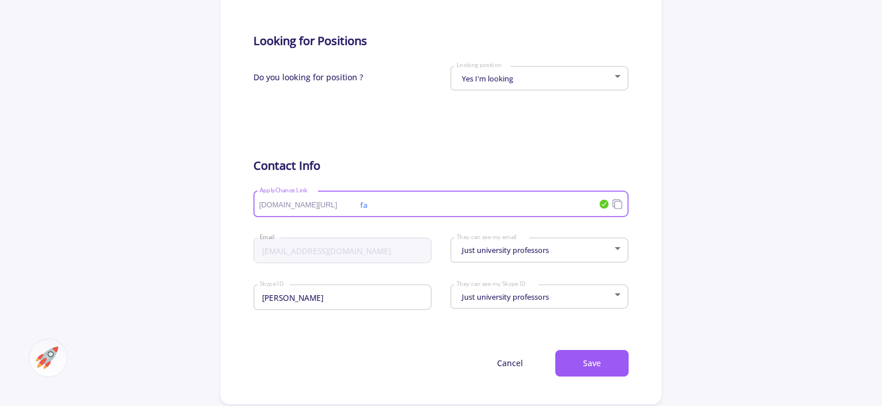
type input "f"
click at [605, 371] on button "Save" at bounding box center [591, 363] width 73 height 27
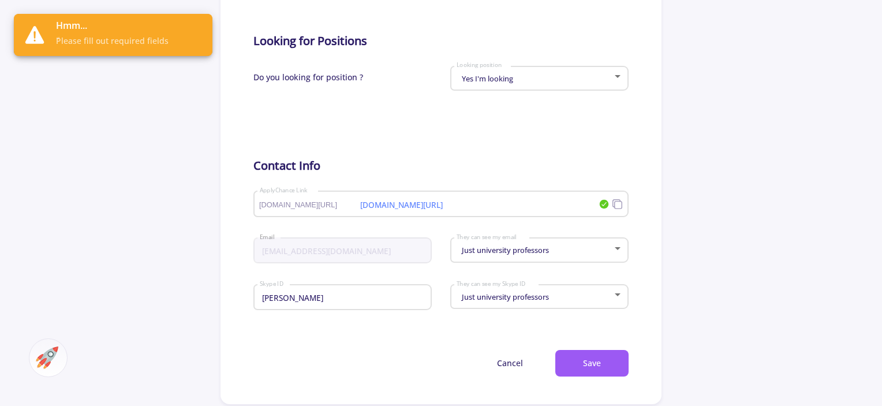
click at [527, 209] on input "faramarzaalizadeh.com/user-profaile" at bounding box center [411, 204] width 305 height 10
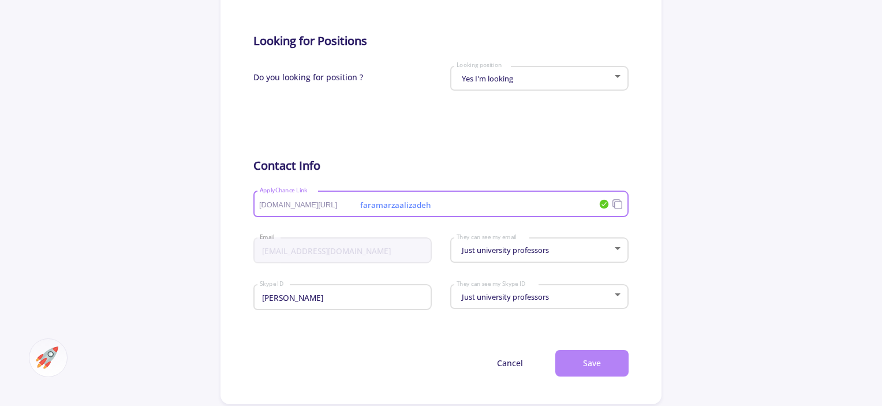
click at [578, 377] on button "Save" at bounding box center [591, 363] width 73 height 27
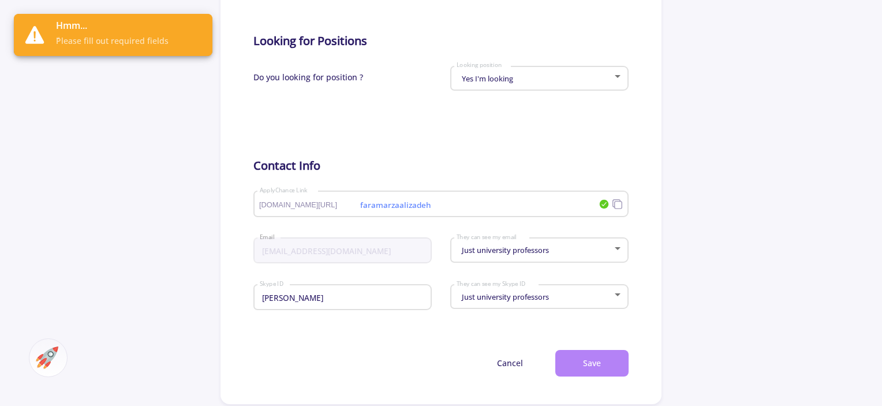
click at [578, 377] on button "Save" at bounding box center [591, 363] width 73 height 27
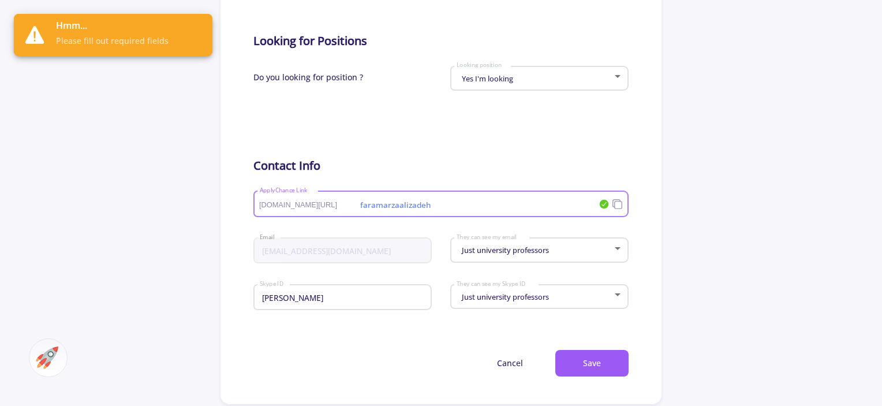
click at [482, 209] on input "faramarzaalizadeh" at bounding box center [411, 204] width 305 height 10
type input "f"
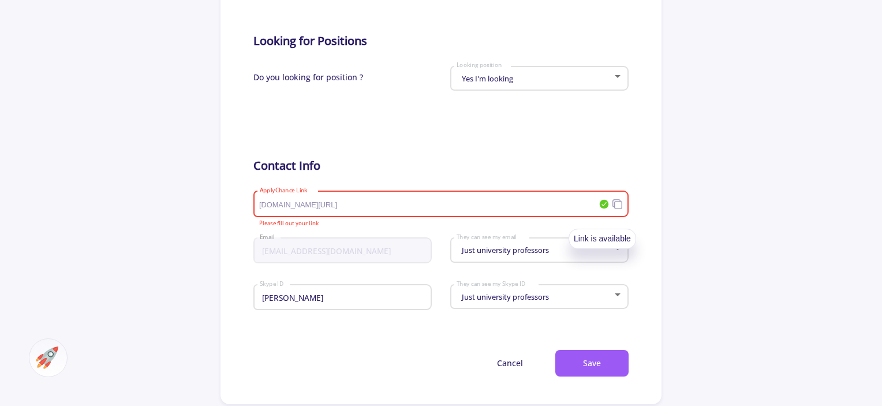
click at [600, 208] on icon at bounding box center [603, 203] width 9 height 9
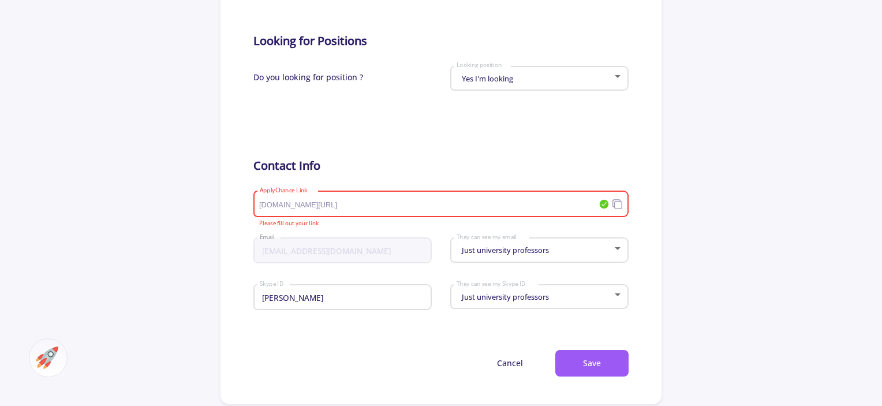
click at [600, 208] on icon at bounding box center [603, 203] width 9 height 9
click at [599, 377] on button "Save" at bounding box center [591, 363] width 73 height 27
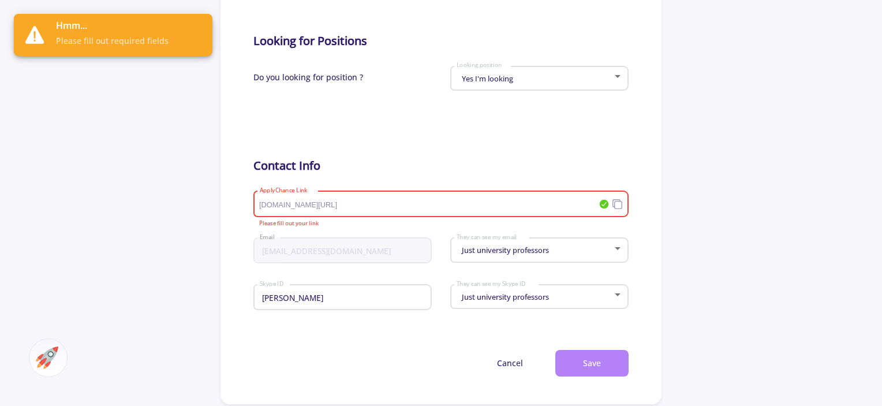
scroll to position [519, 0]
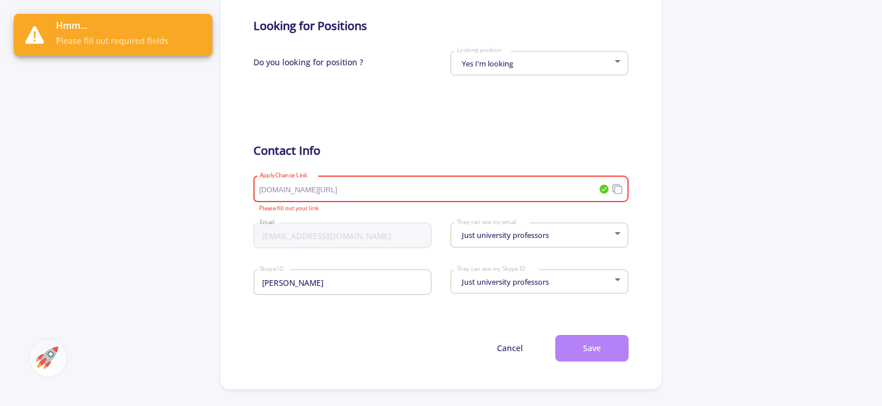
click at [598, 362] on button "Save" at bounding box center [591, 348] width 73 height 27
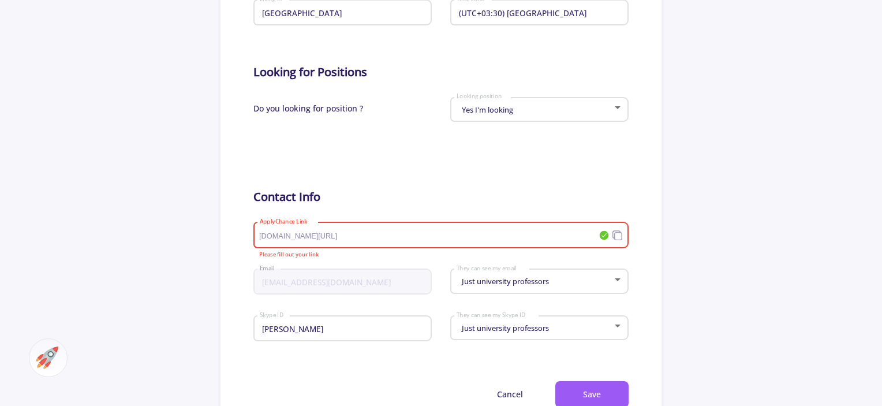
scroll to position [474, 0]
click at [350, 239] on span "applychance.com/user-profile/" at bounding box center [309, 235] width 100 height 8
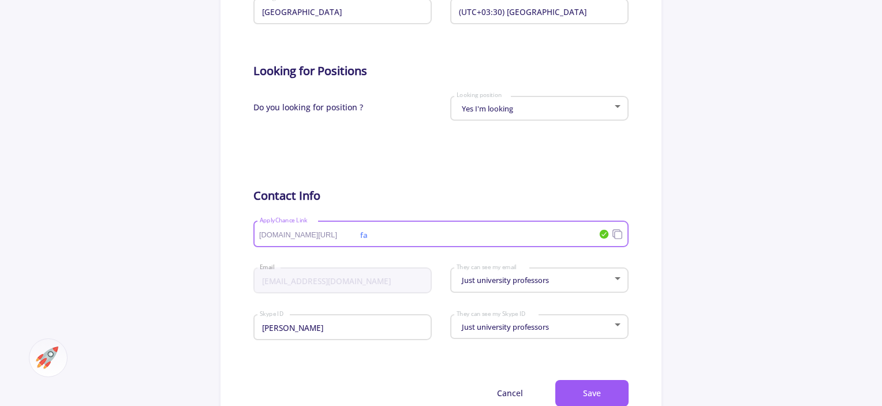
type input "f"
type input "a"
type input "[EMAIL_ADDRESS][DOMAIN_NAME]"
click at [575, 391] on button "Save" at bounding box center [591, 393] width 73 height 27
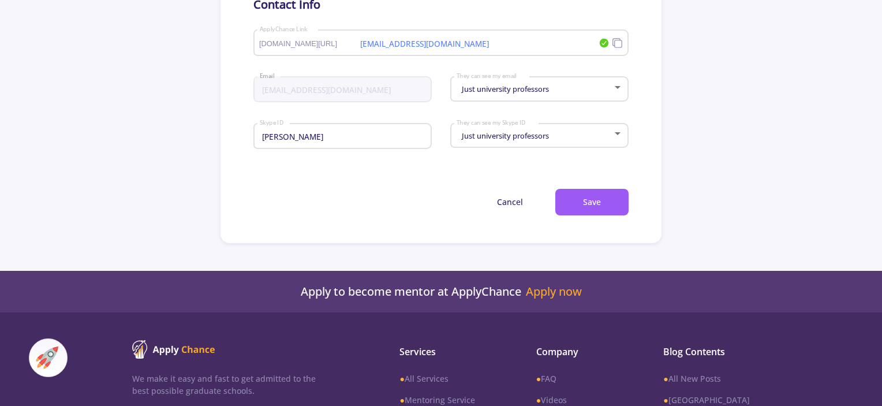
scroll to position [705, 0]
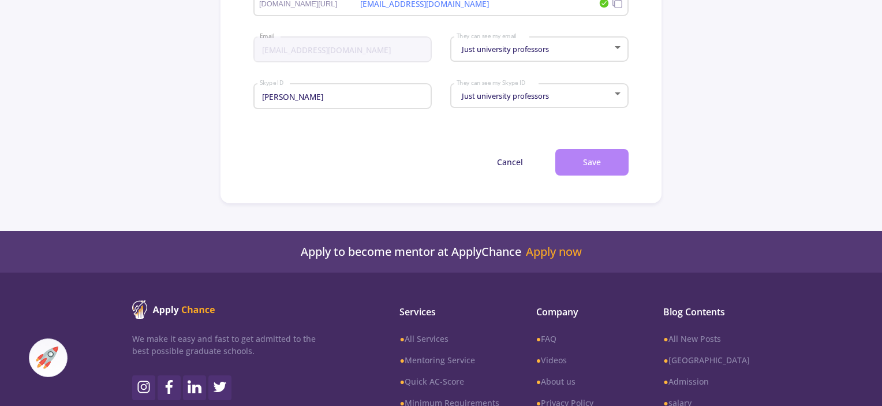
click at [579, 166] on button "Save" at bounding box center [591, 162] width 73 height 27
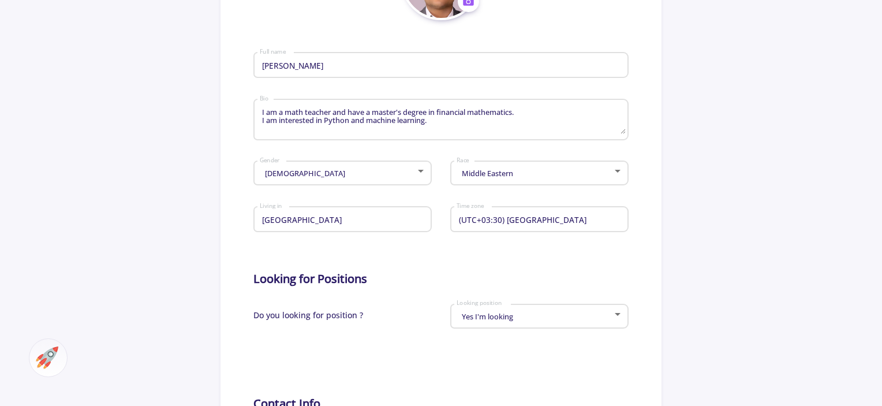
scroll to position [407, 0]
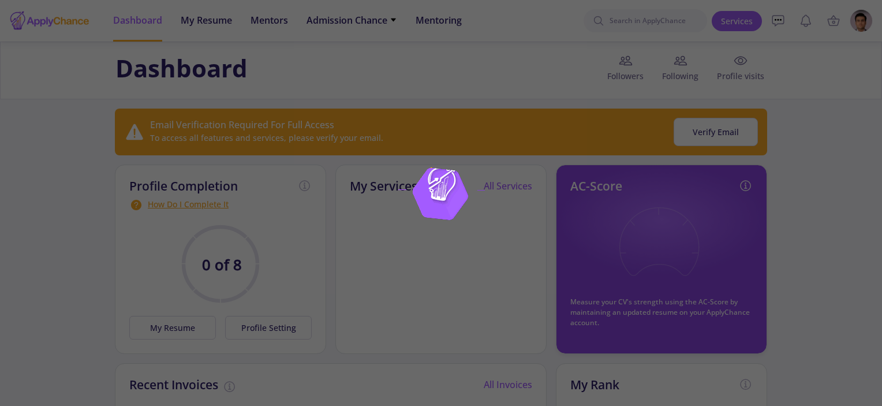
click at [628, 89] on div at bounding box center [441, 203] width 882 height 406
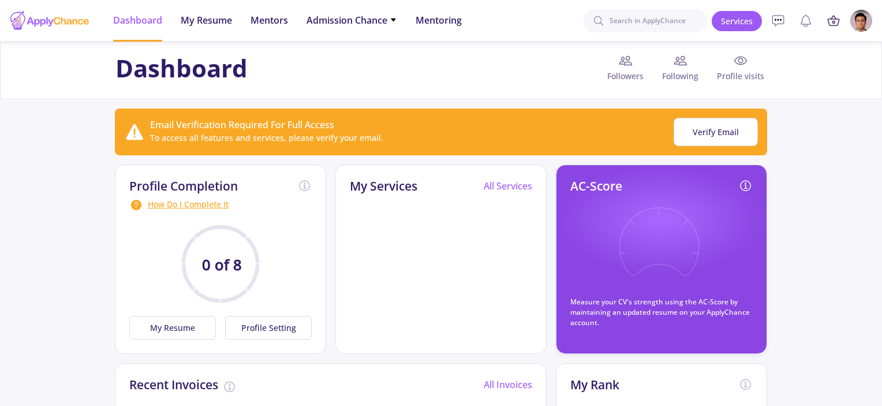
click at [835, 22] on icon at bounding box center [833, 21] width 14 height 14
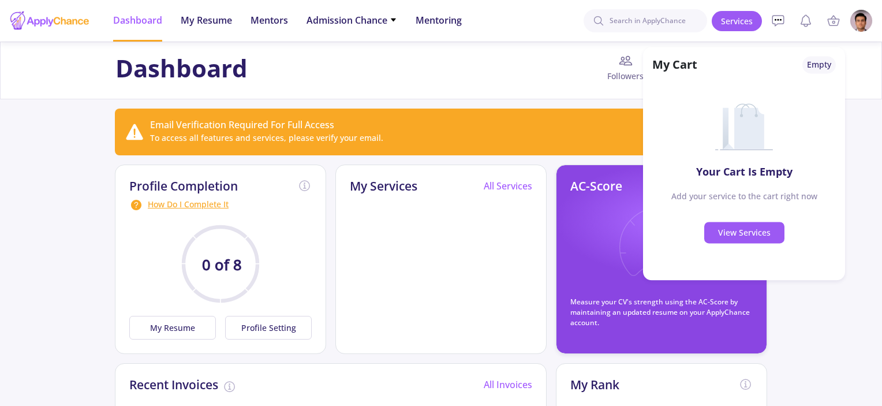
click at [549, 78] on div "Dashboard Followers Following Profile visits" at bounding box center [441, 70] width 661 height 33
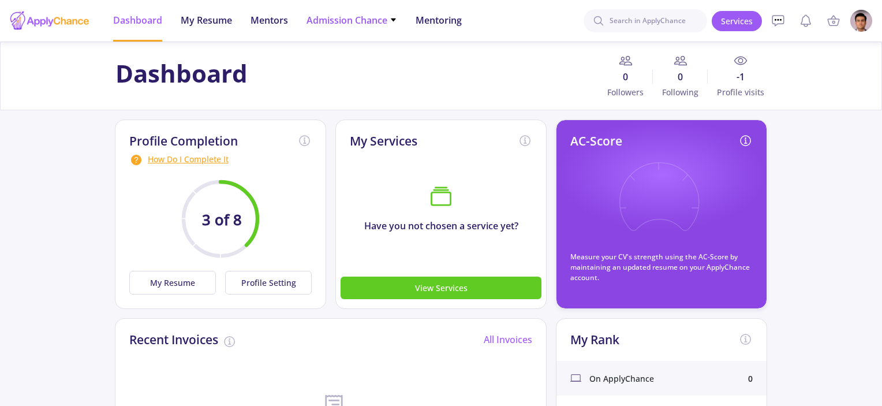
click at [396, 19] on icon at bounding box center [392, 19] width 7 height 7
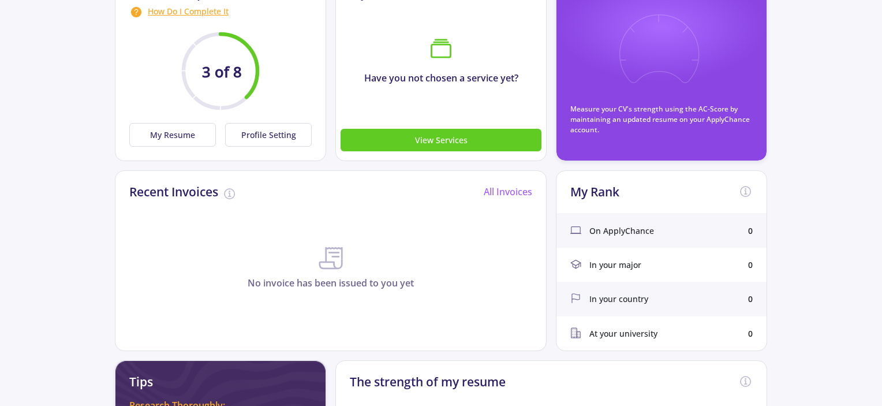
scroll to position [106, 0]
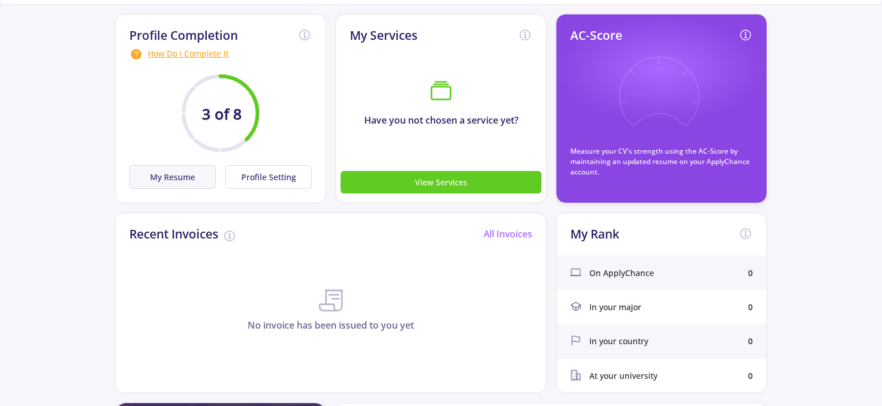
click at [184, 179] on button "My Resume" at bounding box center [172, 177] width 87 height 24
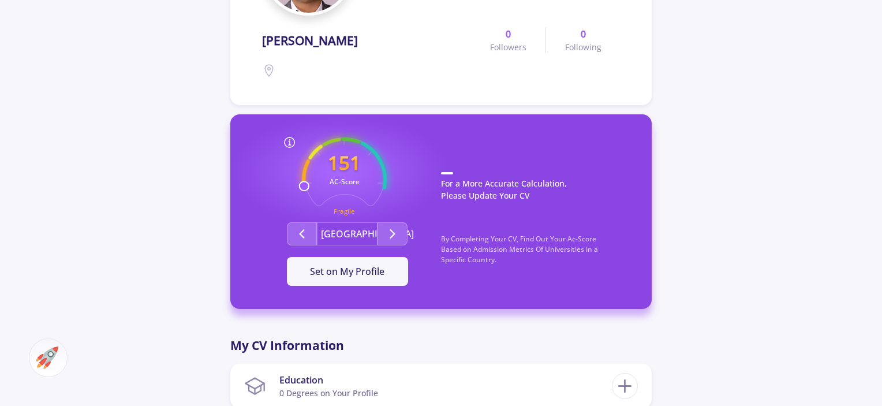
scroll to position [207, 0]
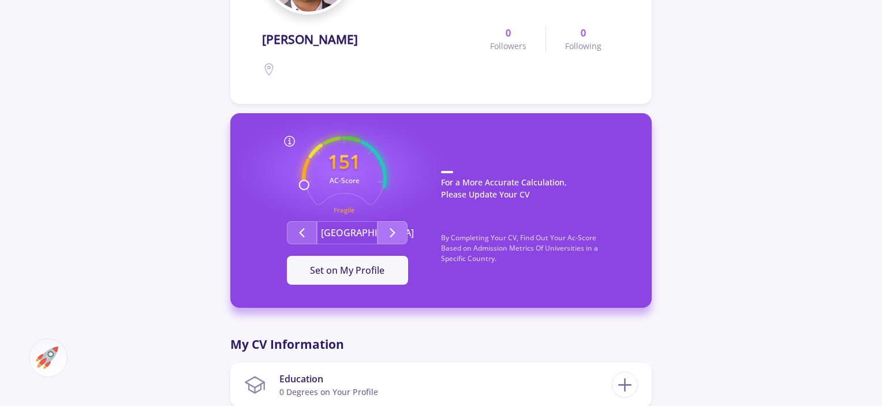
click at [394, 224] on button "Second group" at bounding box center [392, 232] width 30 height 23
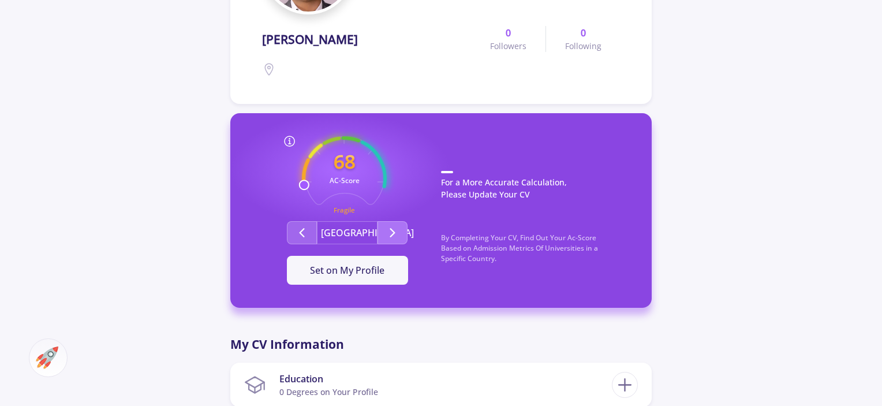
click at [394, 224] on button "Second group" at bounding box center [392, 232] width 30 height 23
click at [388, 234] on icon "Second group" at bounding box center [392, 233] width 14 height 14
click at [339, 269] on span "Set on My Profile" at bounding box center [347, 270] width 74 height 13
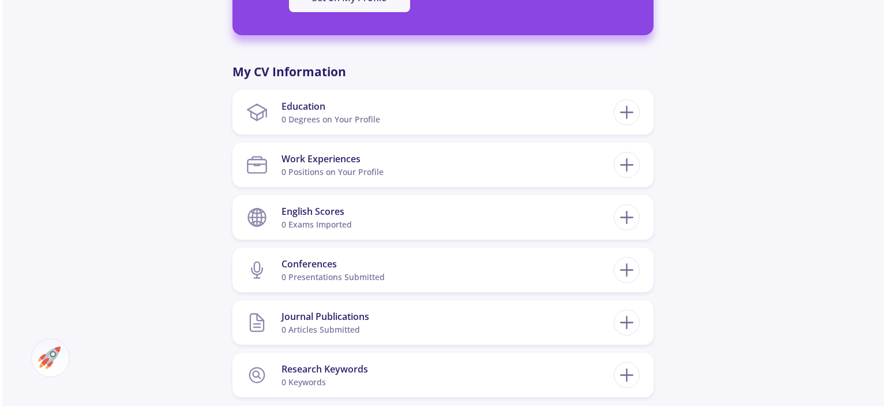
scroll to position [497, 0]
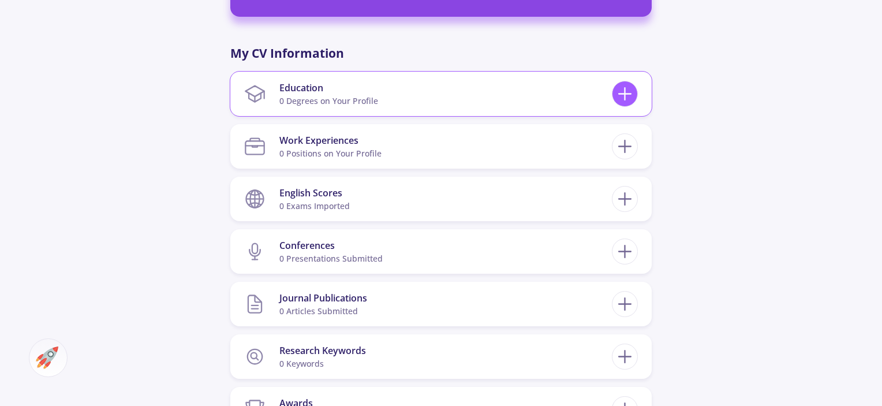
click at [623, 91] on icon at bounding box center [624, 93] width 21 height 21
checkbox input "false"
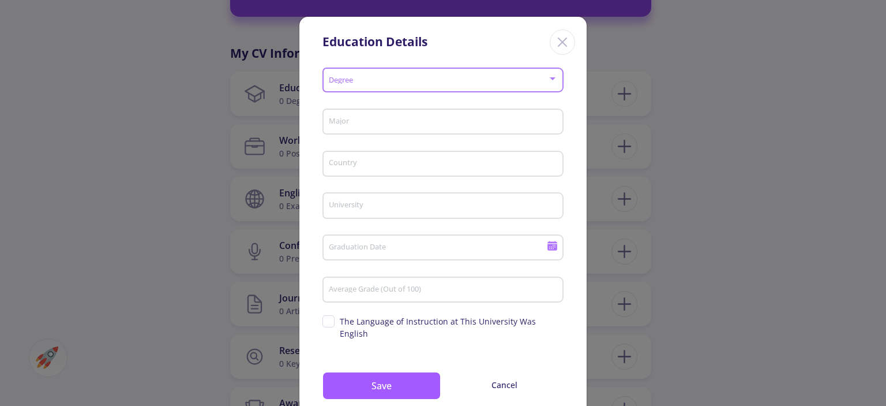
click at [545, 78] on span at bounding box center [439, 80] width 217 height 8
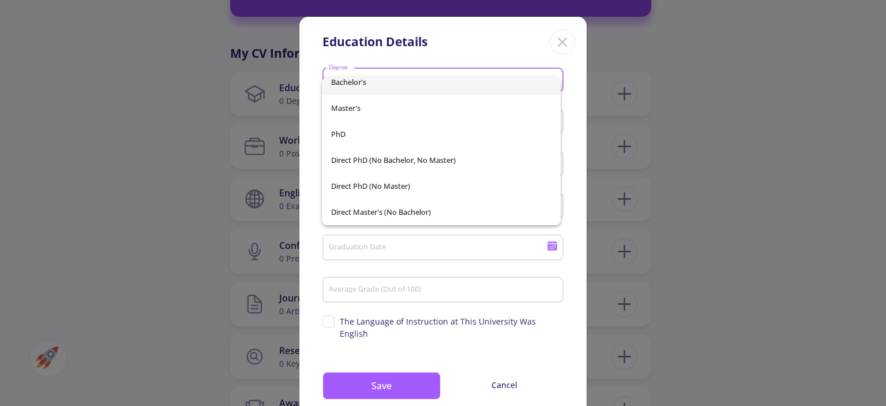
scroll to position [0, 0]
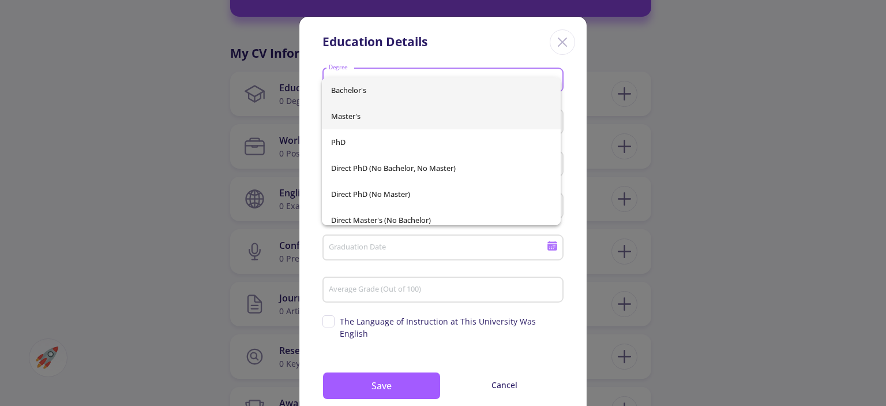
click at [436, 113] on span "Master's" at bounding box center [441, 116] width 220 height 26
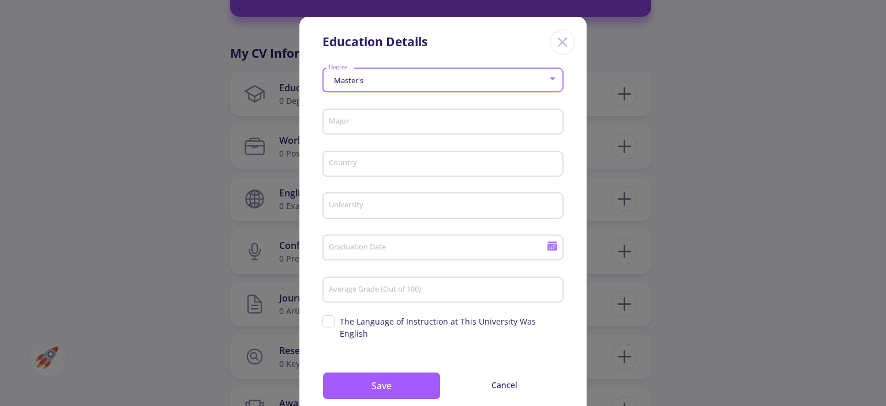
click at [388, 122] on input "Major" at bounding box center [444, 122] width 233 height 10
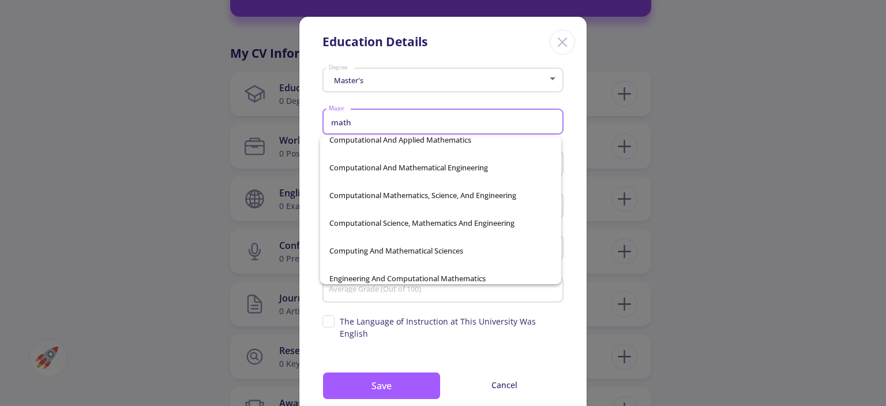
scroll to position [464, 0]
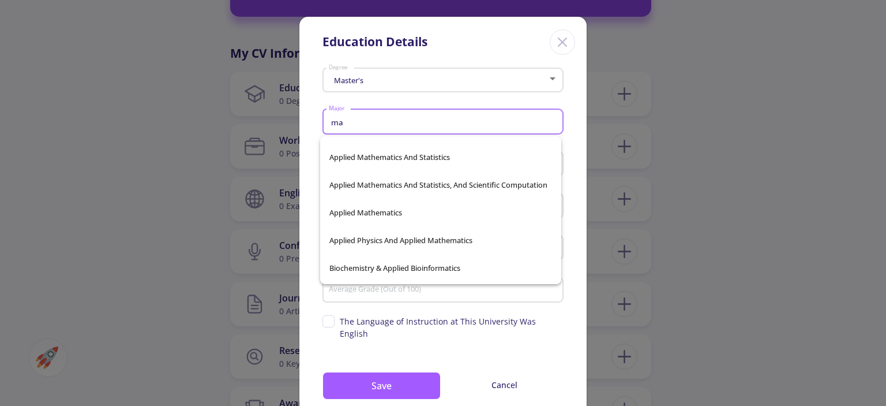
type input "m"
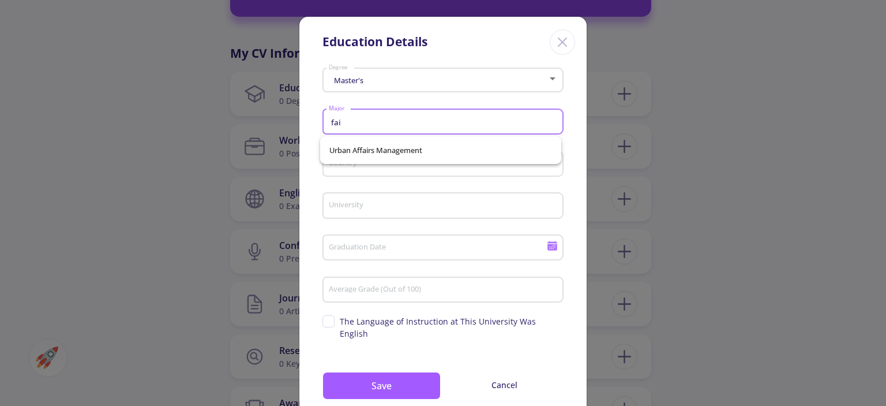
scroll to position [0, 0]
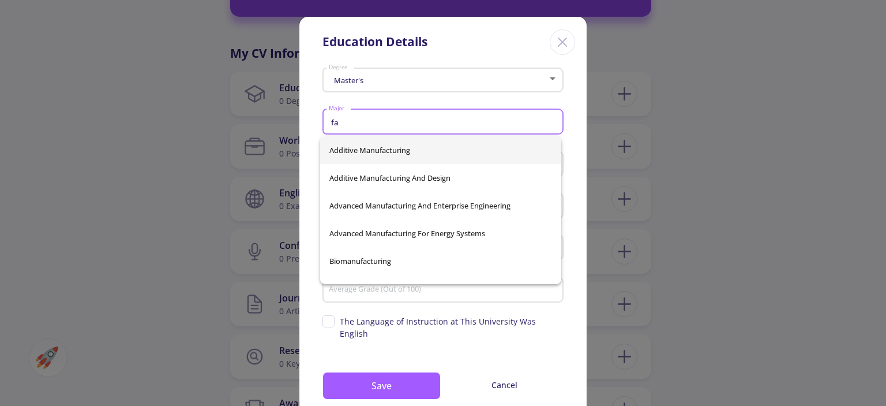
type input "f"
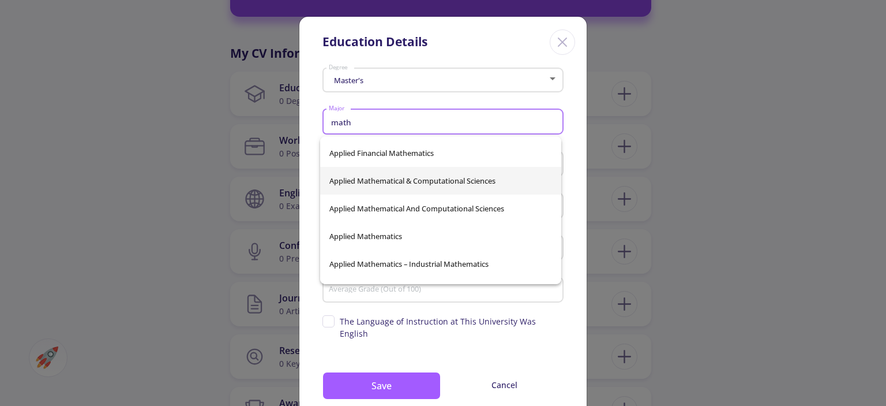
scroll to position [108, 0]
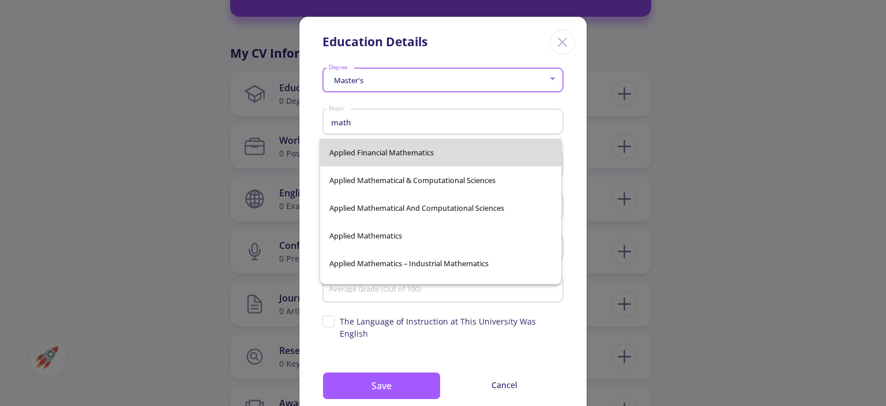
click at [454, 154] on span "Applied Financial Mathematics" at bounding box center [440, 152] width 223 height 28
type input "Applied Financial Mathematics"
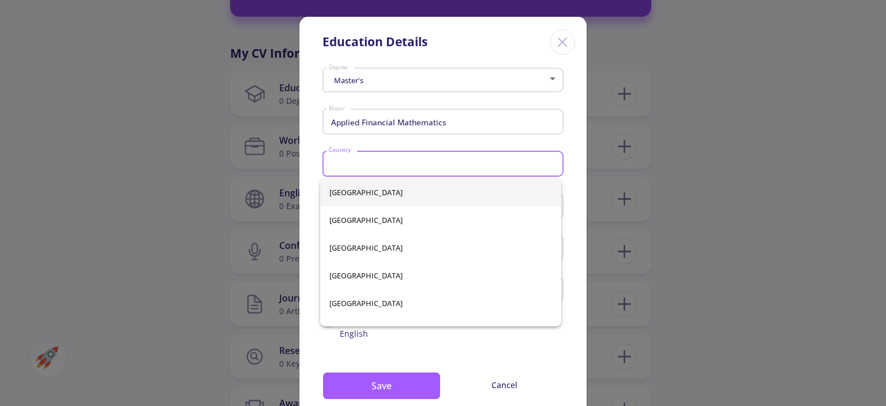
click at [407, 166] on input "Country" at bounding box center [444, 164] width 233 height 10
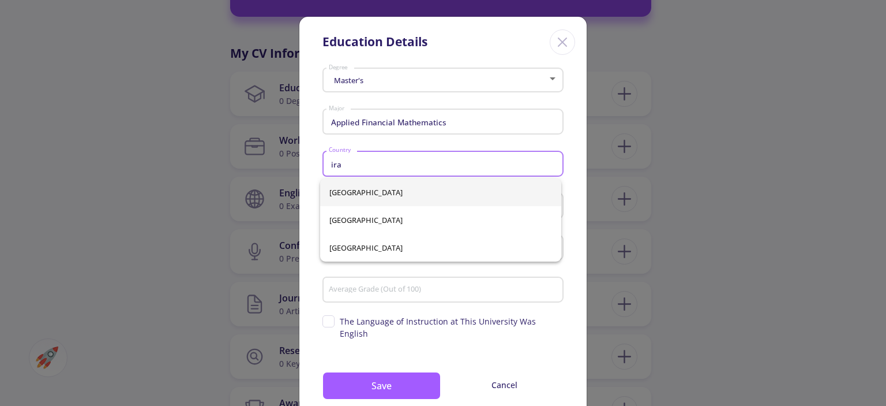
click at [352, 193] on span "[GEOGRAPHIC_DATA]" at bounding box center [440, 192] width 223 height 28
type input "[GEOGRAPHIC_DATA]"
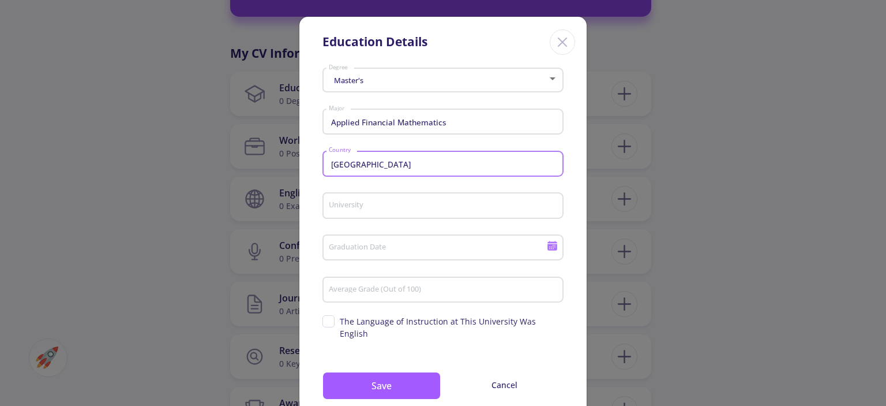
click at [360, 200] on div "University" at bounding box center [443, 203] width 230 height 30
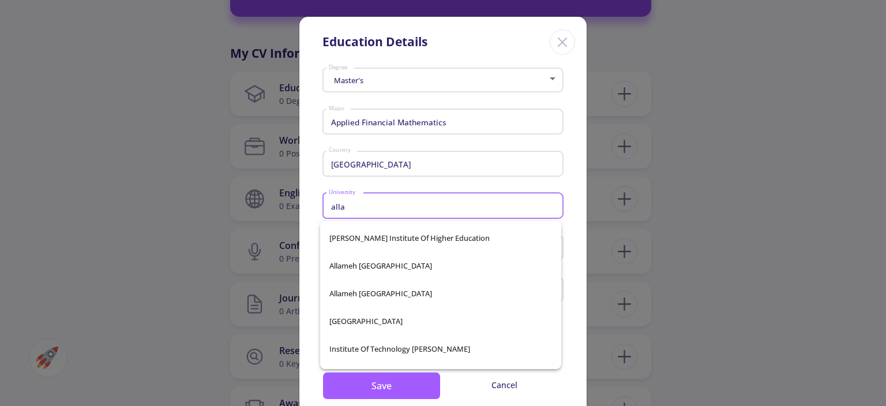
scroll to position [112, 0]
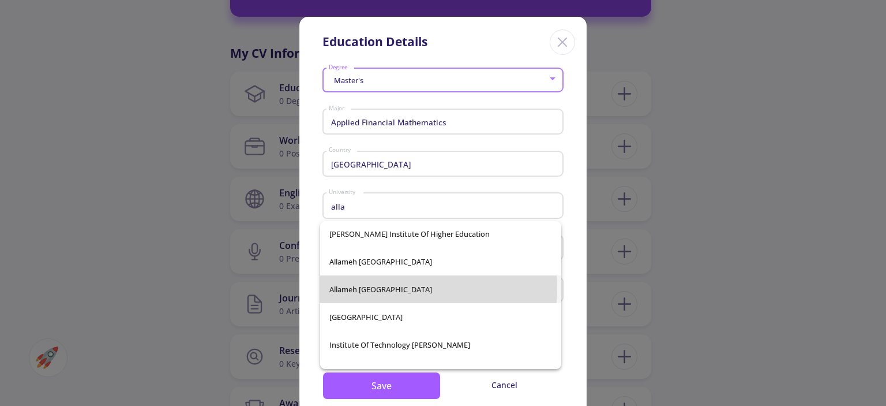
click at [368, 288] on span "Allameh [GEOGRAPHIC_DATA]" at bounding box center [440, 289] width 223 height 28
type input "Allameh [GEOGRAPHIC_DATA]"
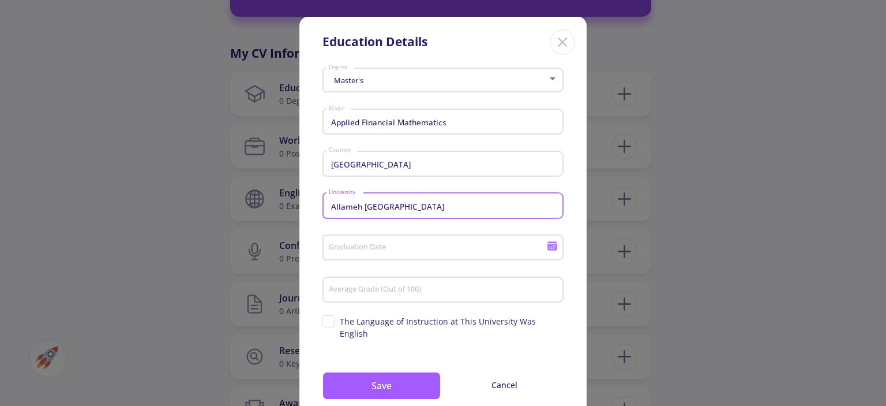
click at [347, 246] on input "Graduation Date" at bounding box center [439, 248] width 222 height 10
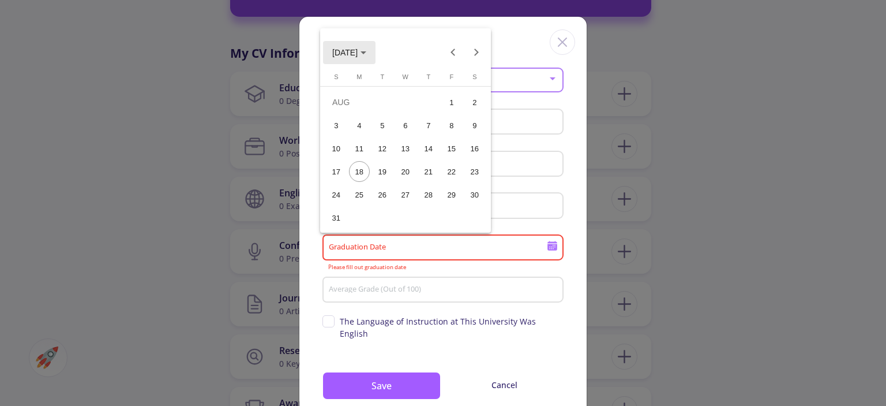
click at [366, 51] on icon "Choose month and year" at bounding box center [364, 52] width 6 height 3
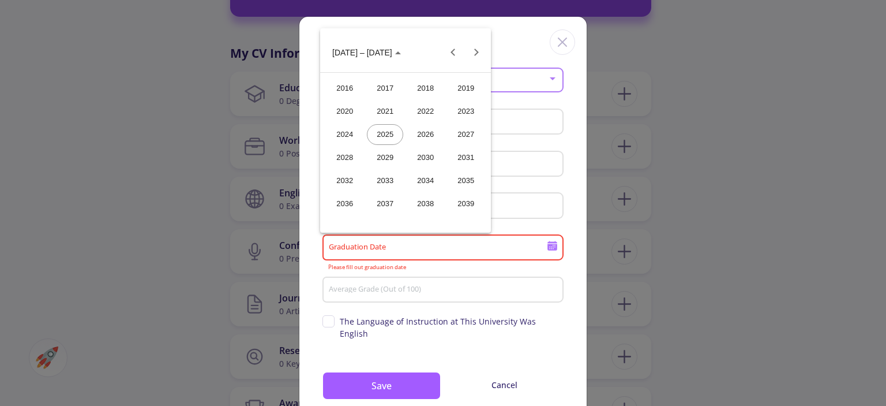
click at [343, 136] on div "2024" at bounding box center [345, 134] width 36 height 21
click at [389, 164] on div "OCT" at bounding box center [385, 157] width 36 height 21
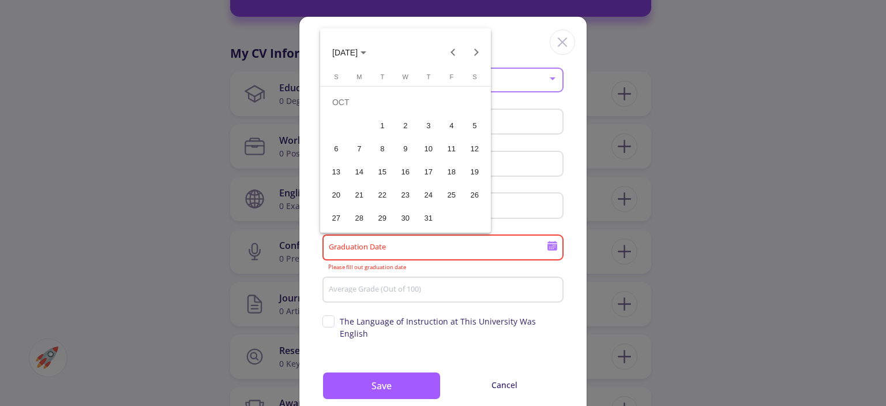
click at [449, 172] on div "18" at bounding box center [451, 171] width 21 height 21
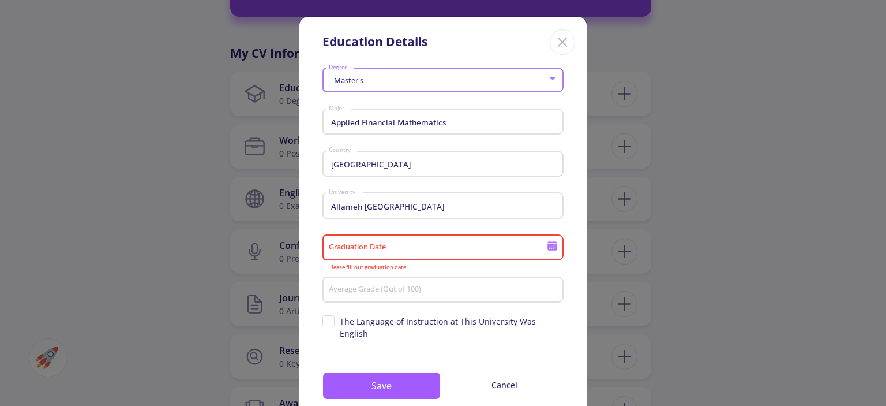
type input "[DATE]"
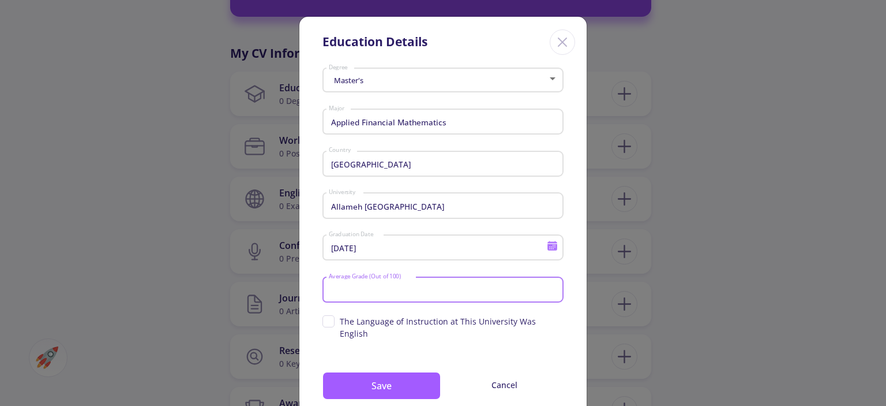
click at [374, 292] on input "Average Grade (Out of 100)" at bounding box center [444, 290] width 233 height 10
type input "90"
click at [328, 324] on span "The Language of Instruction at This University Was English" at bounding box center [442, 327] width 241 height 24
click at [328, 322] on input "The Language of Instruction at This University Was English" at bounding box center [325, 318] width 7 height 7
checkbox input "true"
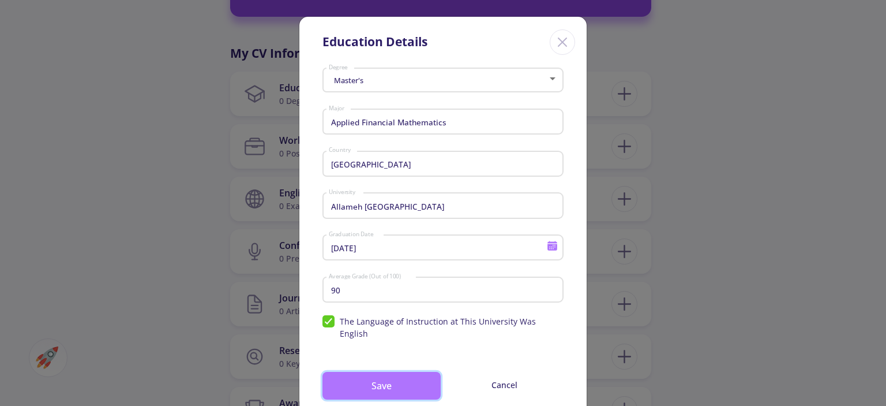
click at [381, 387] on button "Save" at bounding box center [381, 386] width 118 height 28
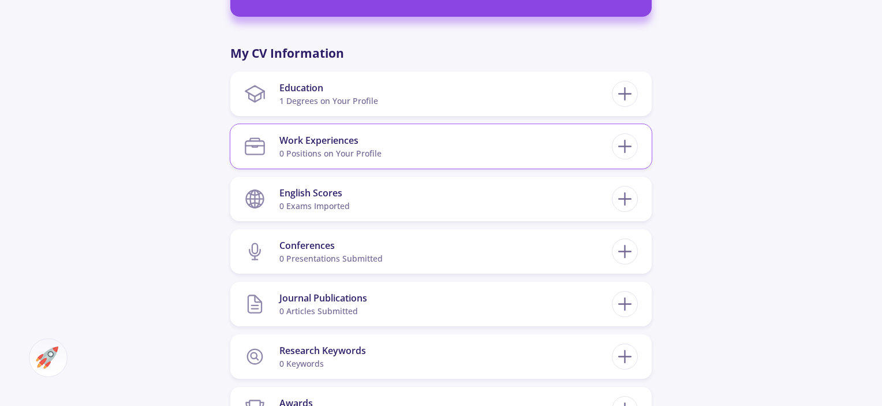
click at [637, 153] on div "Work Experiences 0 Positions on Your Profile" at bounding box center [440, 146] width 393 height 35
click at [623, 144] on icon at bounding box center [624, 146] width 21 height 21
checkbox input "false"
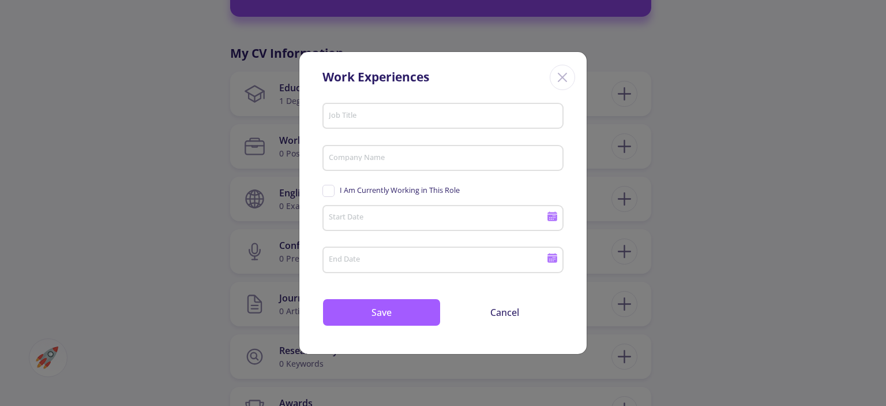
click at [355, 118] on input "Job Title" at bounding box center [444, 116] width 233 height 10
type input "ئ"
type input "math teacher"
click at [368, 155] on input "Company Name" at bounding box center [444, 158] width 233 height 10
click at [328, 189] on span "I Am Currently Working in This Role" at bounding box center [390, 190] width 137 height 11
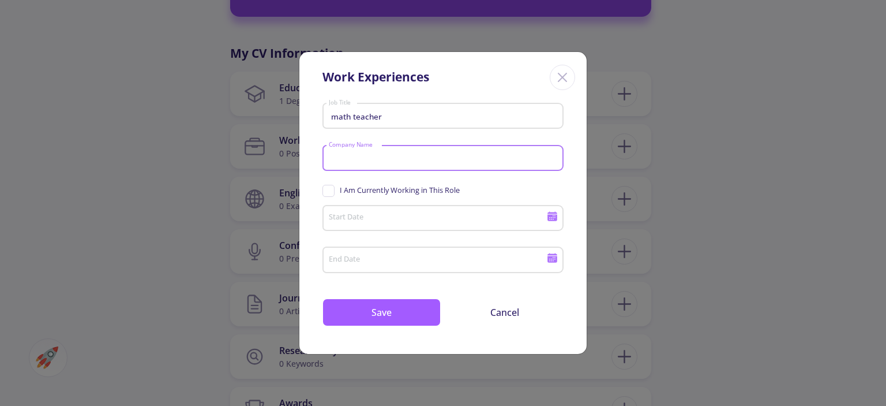
click at [328, 189] on input "I Am Currently Working in This Role" at bounding box center [325, 188] width 7 height 7
checkbox input "true"
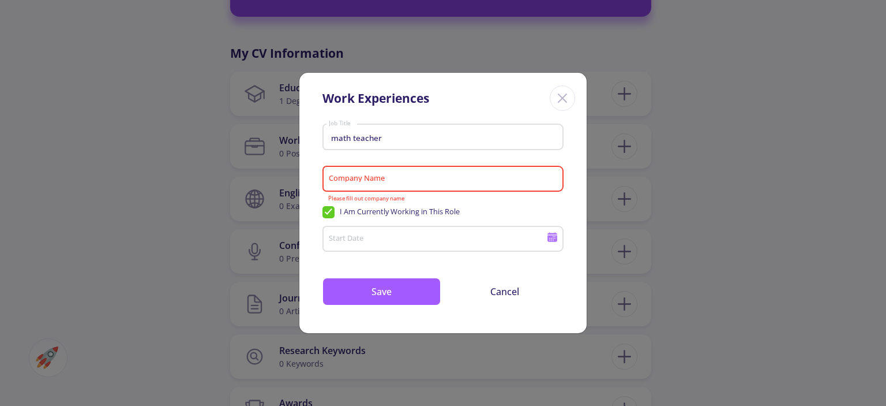
click at [372, 224] on div "Start Date" at bounding box center [437, 237] width 219 height 30
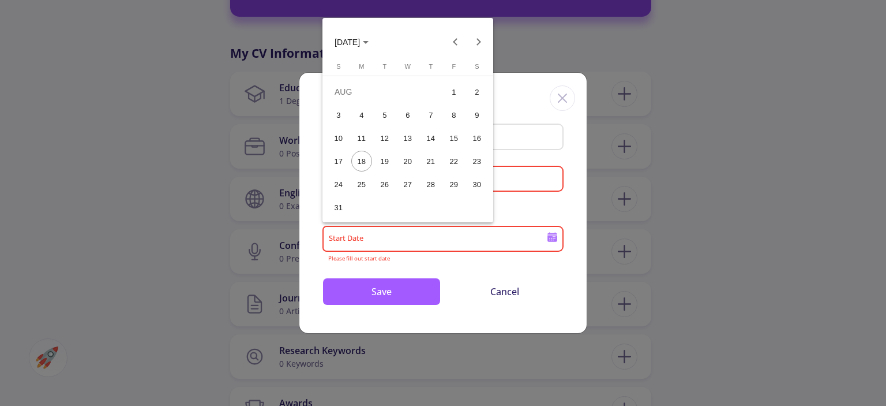
click at [372, 33] on button "[DATE]" at bounding box center [351, 42] width 52 height 23
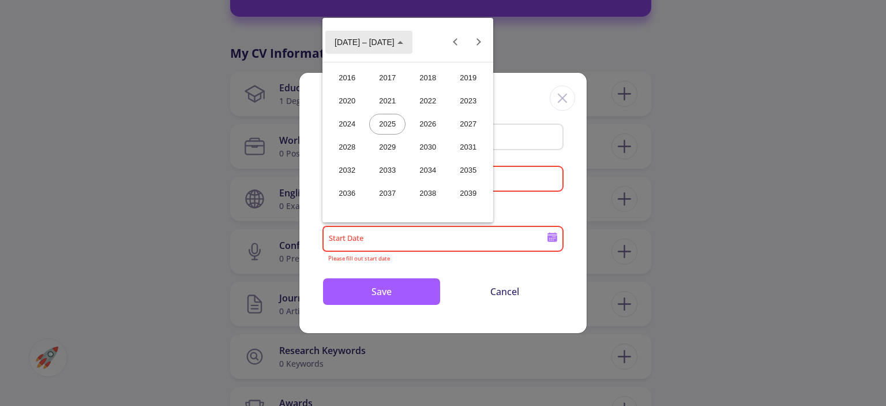
click at [388, 37] on span "[DATE] – [DATE]" at bounding box center [369, 41] width 69 height 9
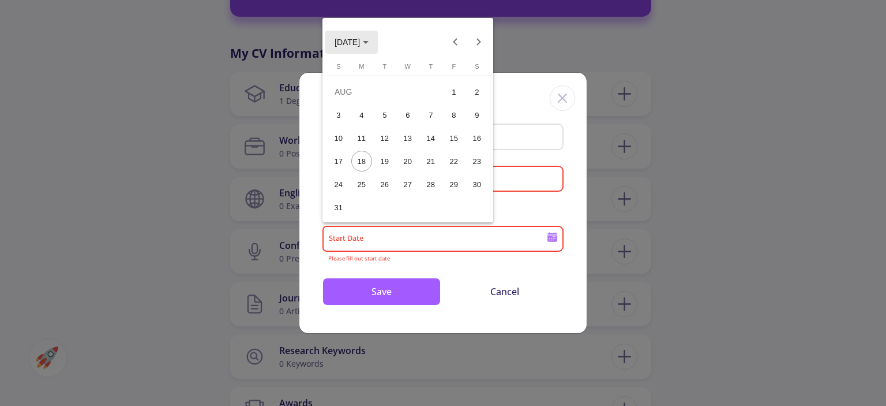
click at [378, 37] on button "[DATE]" at bounding box center [351, 42] width 52 height 23
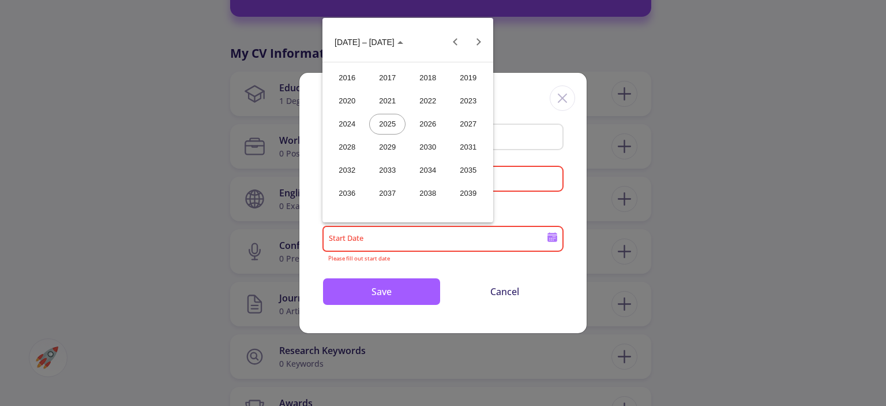
click at [385, 76] on div "2017" at bounding box center [387, 77] width 36 height 21
click at [392, 99] on div "FEB" at bounding box center [387, 101] width 36 height 21
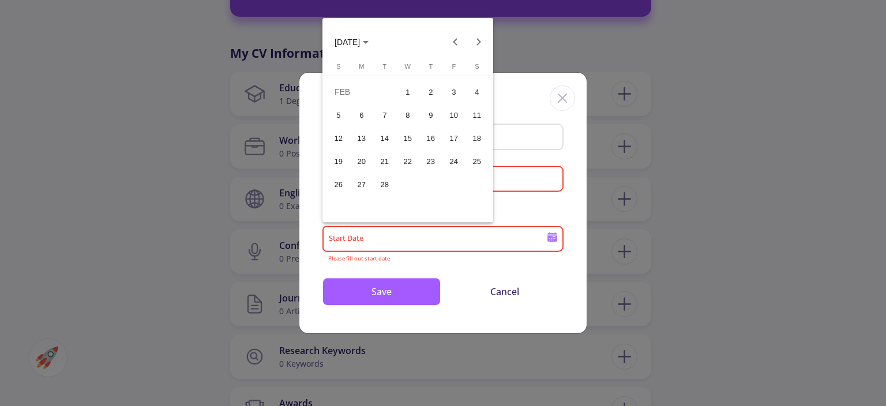
click at [408, 140] on div "15" at bounding box center [407, 137] width 21 height 21
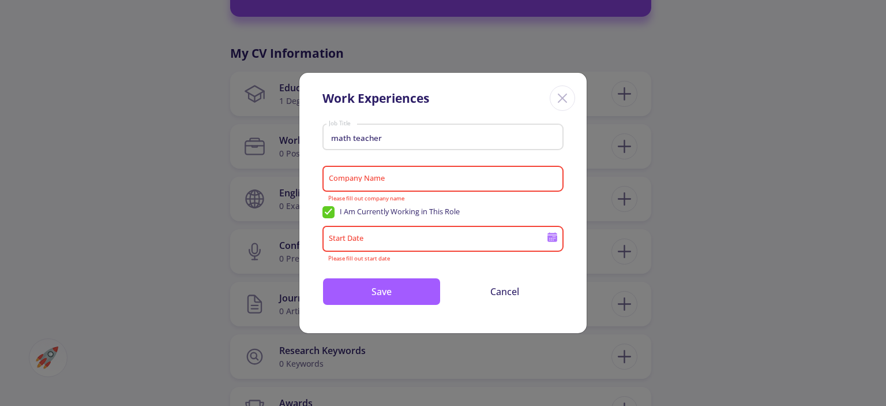
type input "[DATE]"
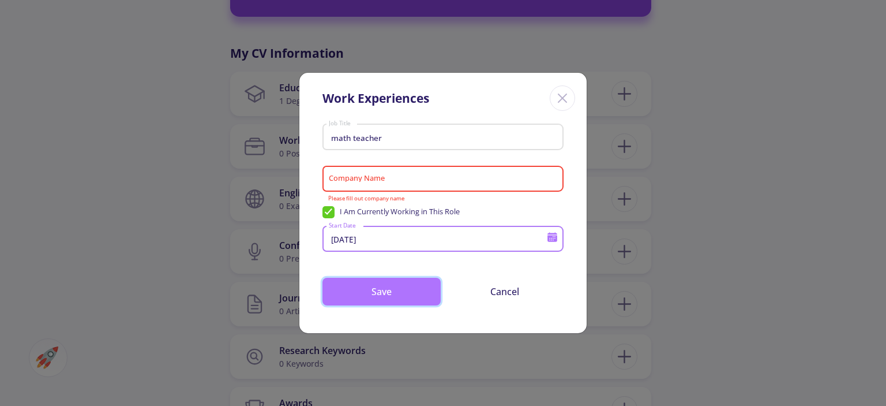
click at [372, 289] on button "Save" at bounding box center [381, 291] width 118 height 28
click at [380, 291] on button "Save" at bounding box center [381, 291] width 118 height 28
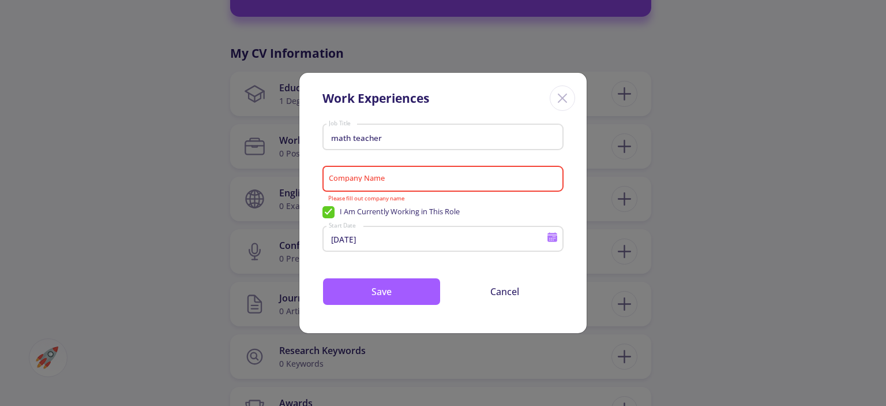
click at [432, 173] on div "Company Name" at bounding box center [443, 177] width 230 height 30
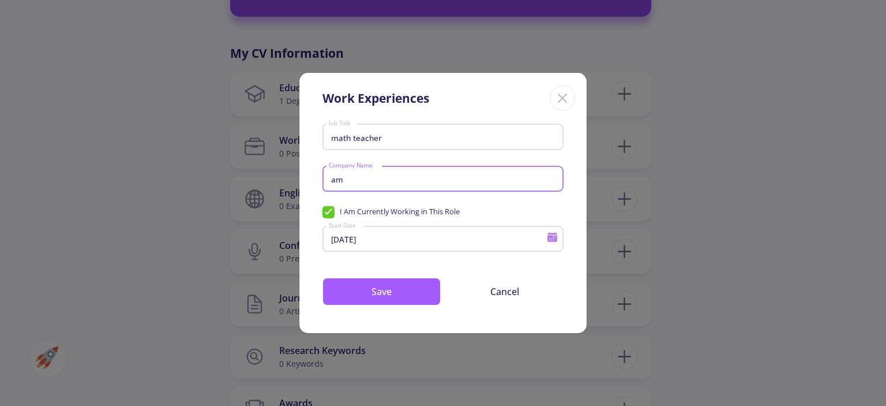
type input "a"
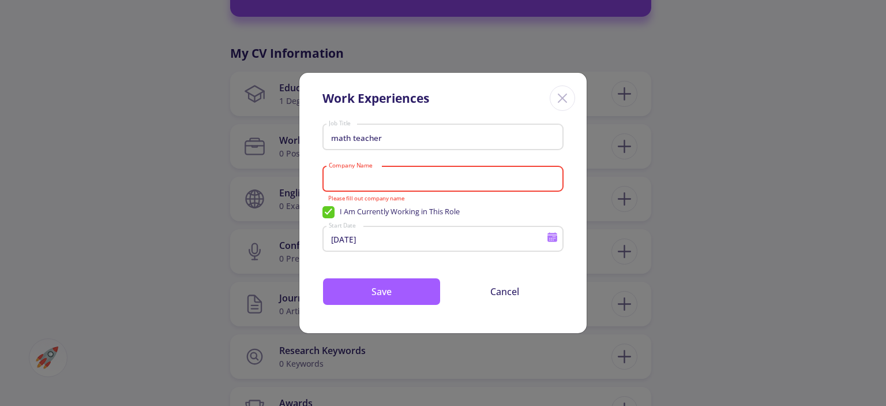
paste input "Education"
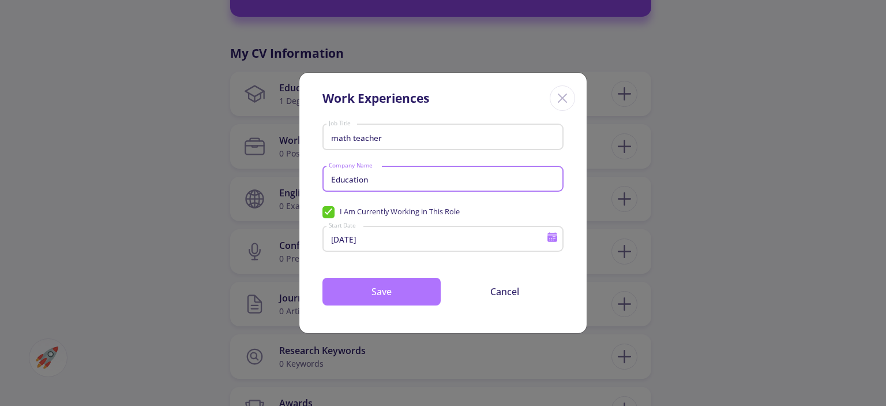
type input "Education"
click at [381, 288] on button "Save" at bounding box center [381, 291] width 118 height 28
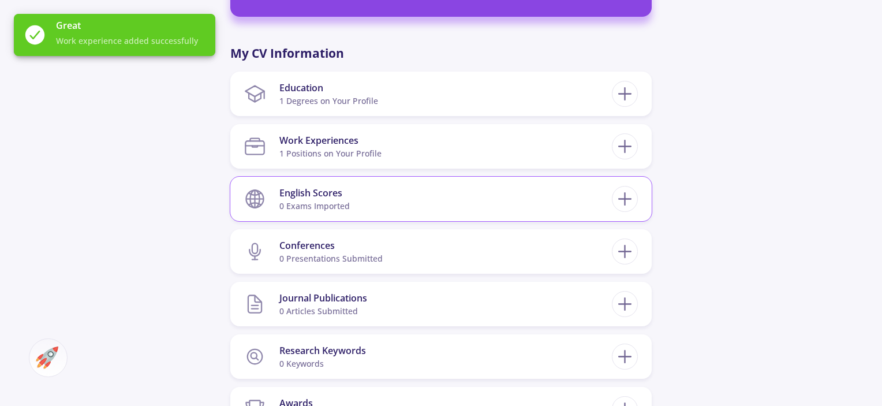
click at [389, 198] on section "English Scores 0 exams imported" at bounding box center [427, 198] width 367 height 35
click at [630, 204] on icon at bounding box center [624, 198] width 21 height 21
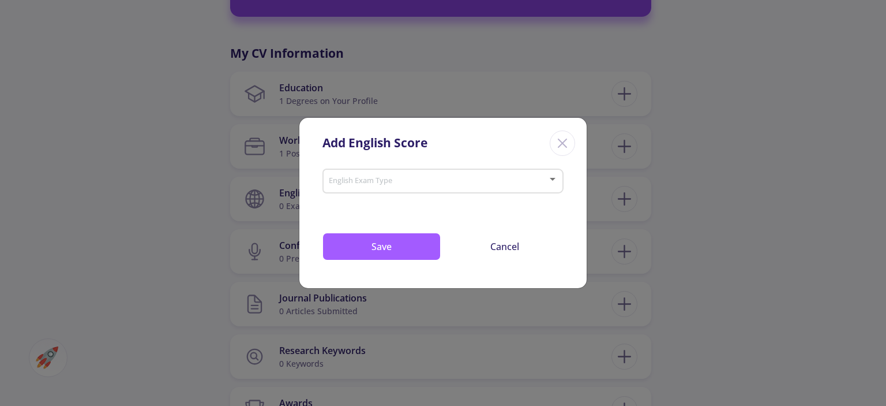
click at [466, 173] on div "English Exam Type" at bounding box center [443, 178] width 230 height 29
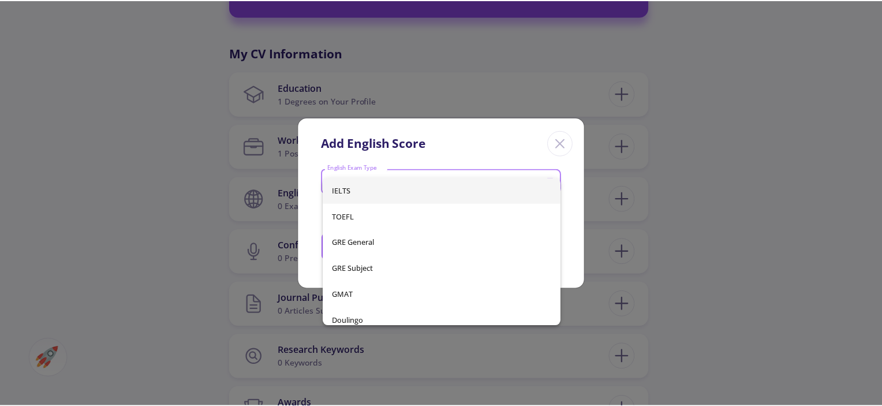
scroll to position [7, 0]
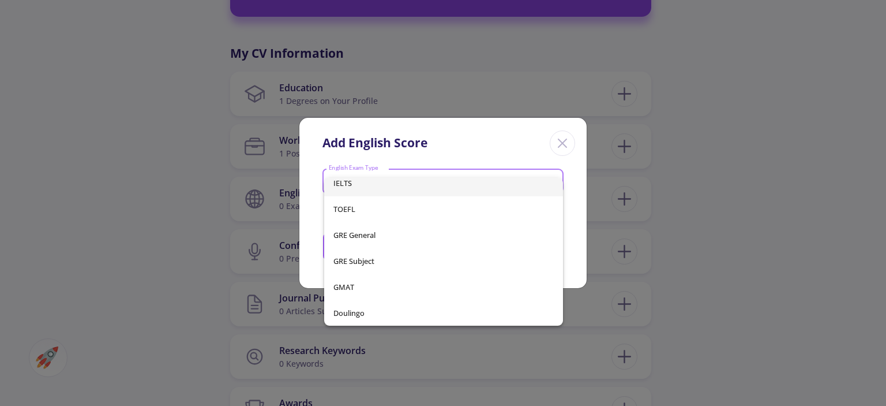
click at [567, 239] on div at bounding box center [443, 203] width 886 height 406
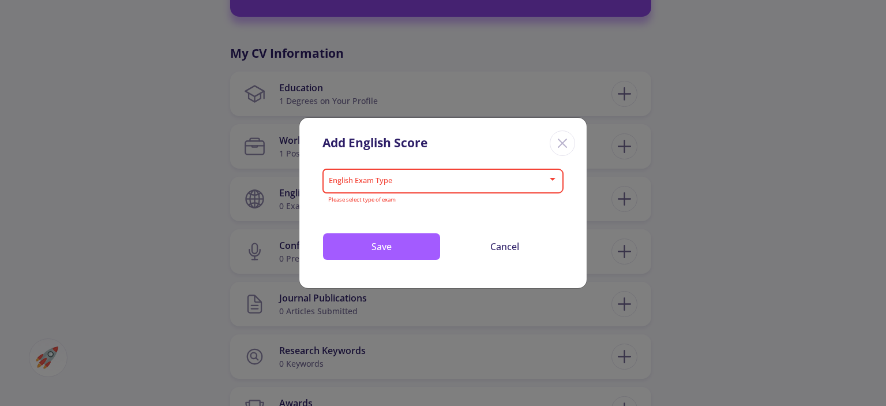
click at [563, 142] on line "Close" at bounding box center [562, 143] width 8 height 8
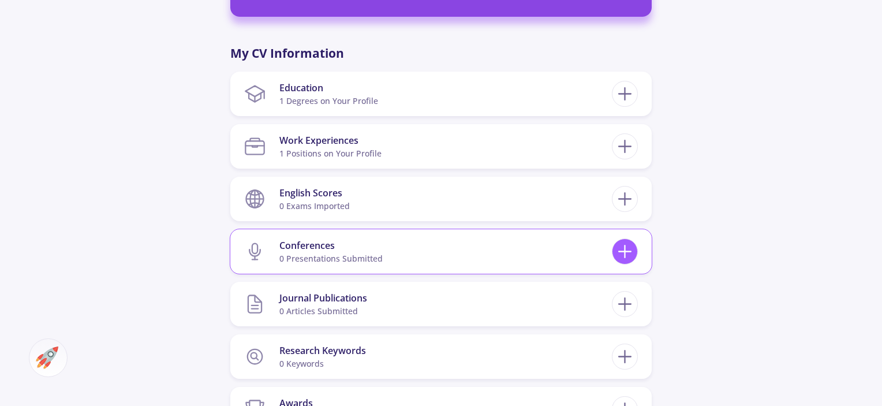
click at [629, 253] on icon at bounding box center [624, 251] width 21 height 21
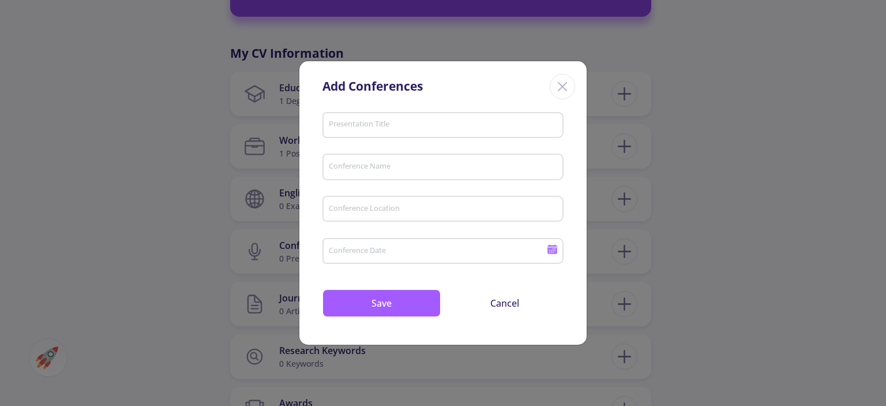
click at [557, 78] on icon "Close" at bounding box center [562, 86] width 18 height 18
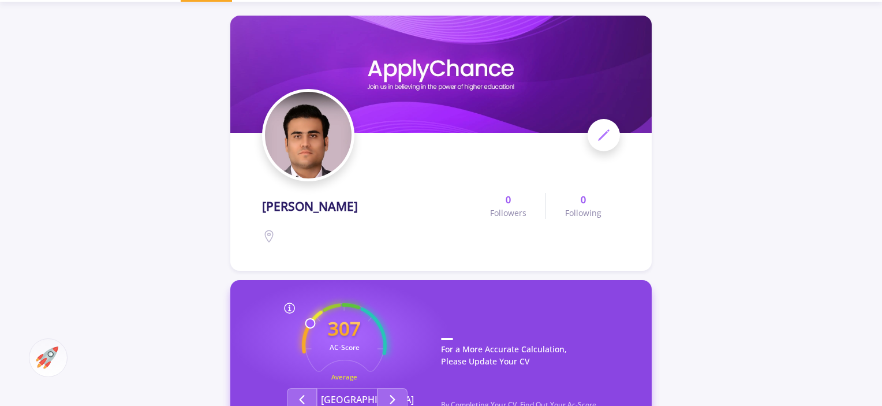
scroll to position [35, 0]
